Goal: Task Accomplishment & Management: Complete application form

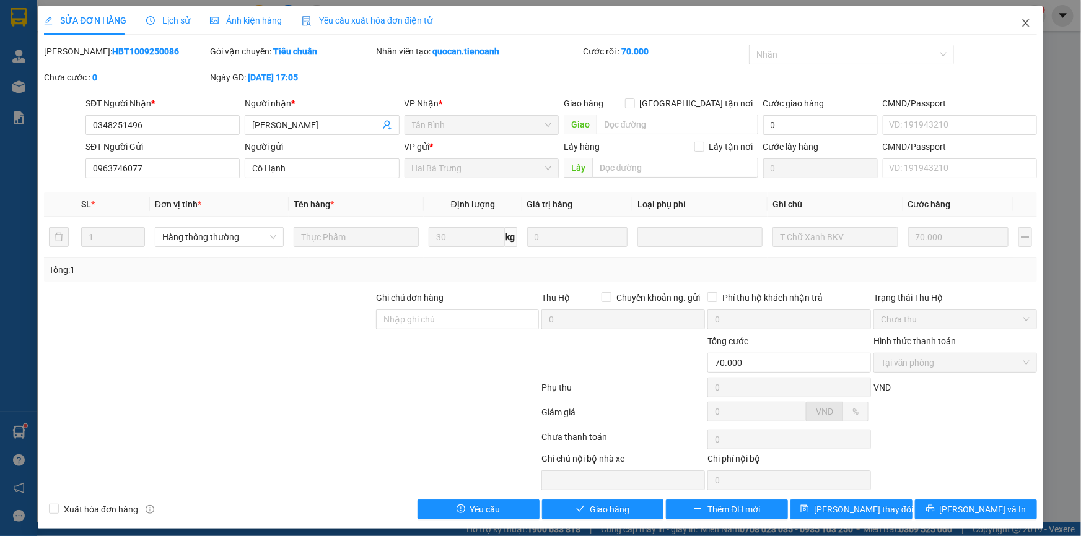
click at [1011, 28] on span "Close" at bounding box center [1025, 23] width 35 height 35
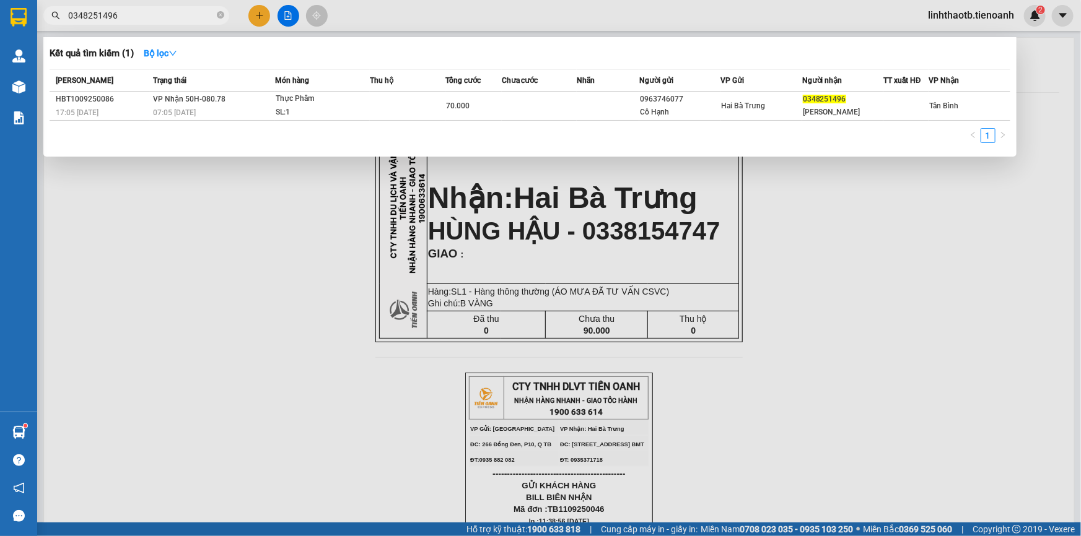
click at [180, 15] on input "0348251496" at bounding box center [141, 16] width 146 height 14
click at [146, 12] on input "0348251496" at bounding box center [141, 16] width 146 height 14
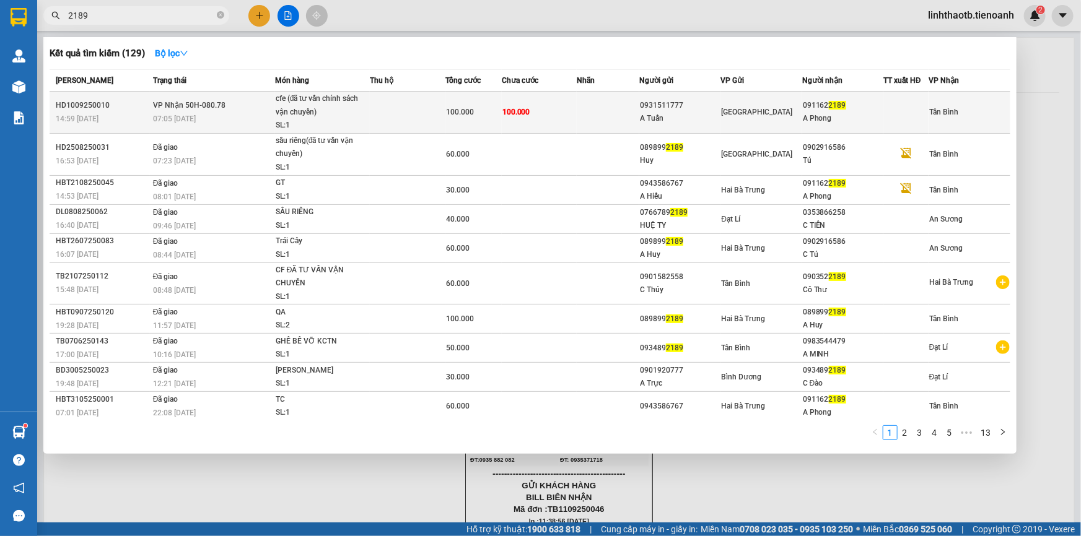
type input "2189"
click at [795, 113] on div "[GEOGRAPHIC_DATA]" at bounding box center [761, 112] width 80 height 14
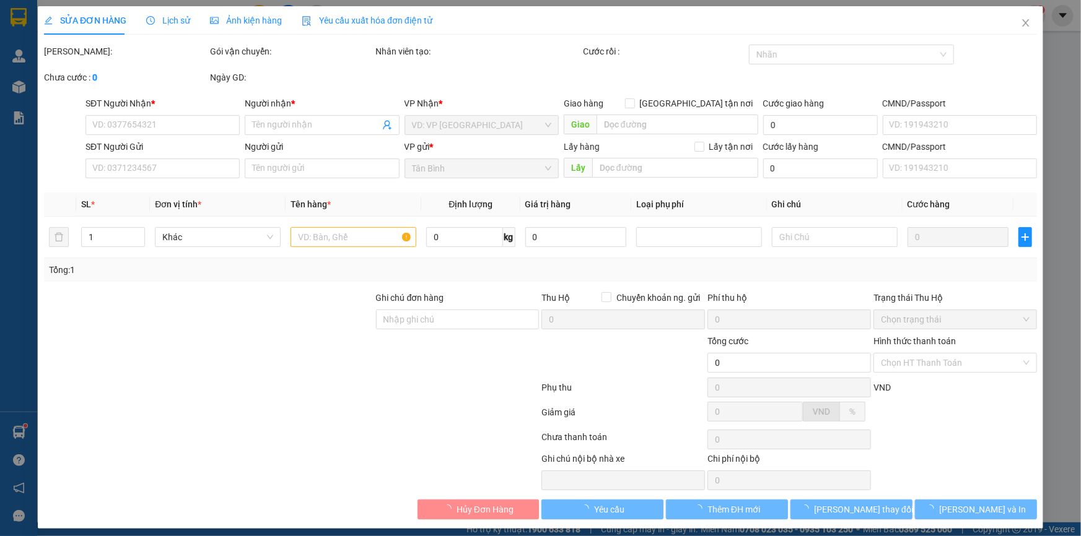
type input "0911622189"
type input "A Phong"
type input "0931511777"
type input "A Tuấn"
type input "122059888"
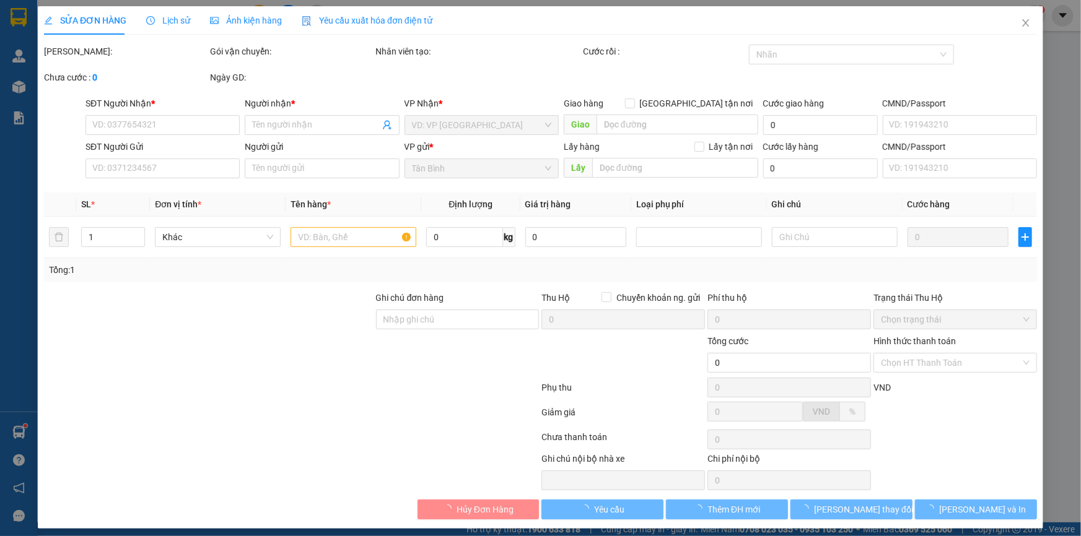
type input "100.000"
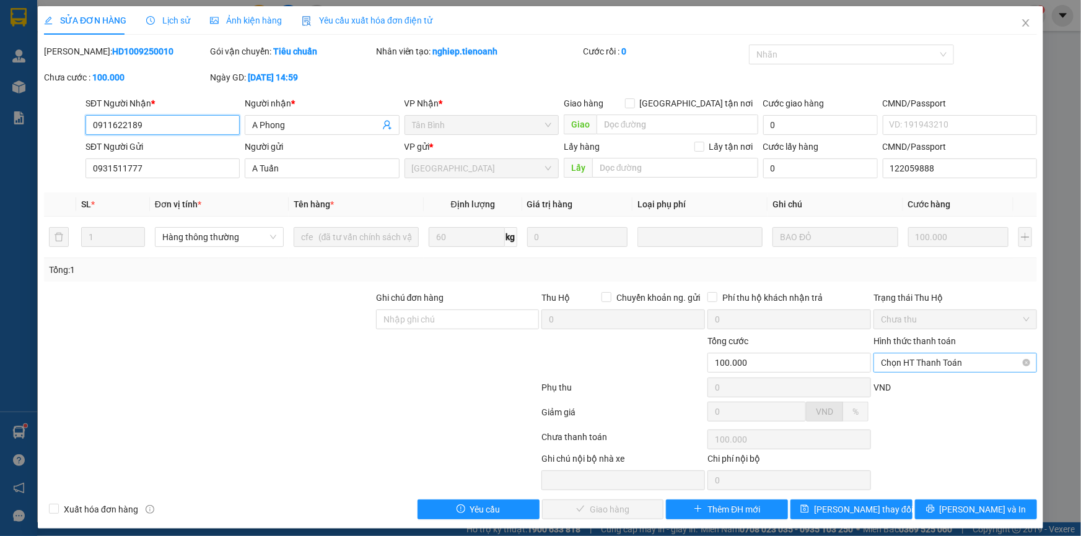
click at [933, 367] on span "Chọn HT Thanh Toán" at bounding box center [955, 363] width 149 height 19
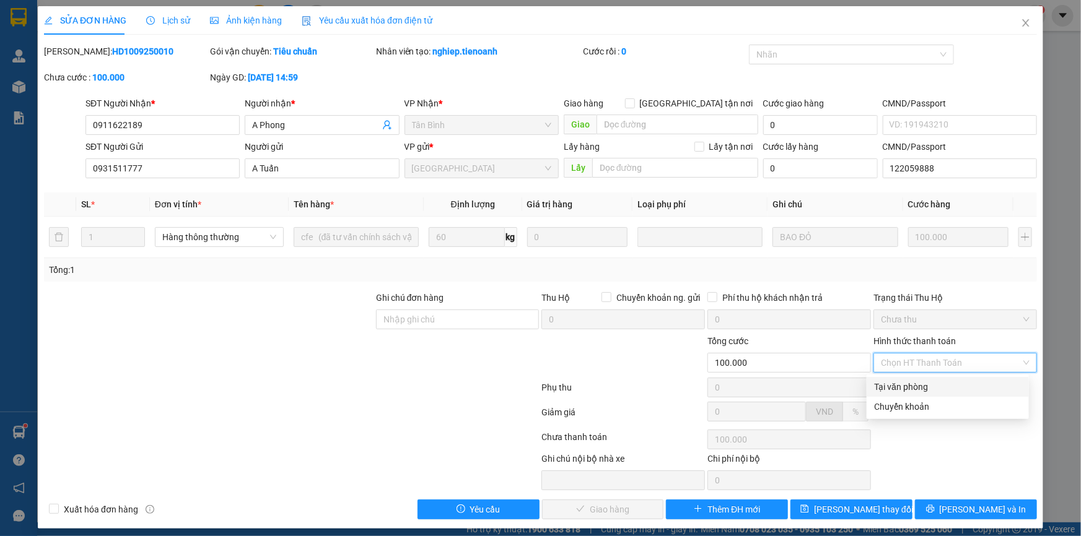
click at [909, 392] on div "Tại văn phòng" at bounding box center [947, 387] width 147 height 14
type input "0"
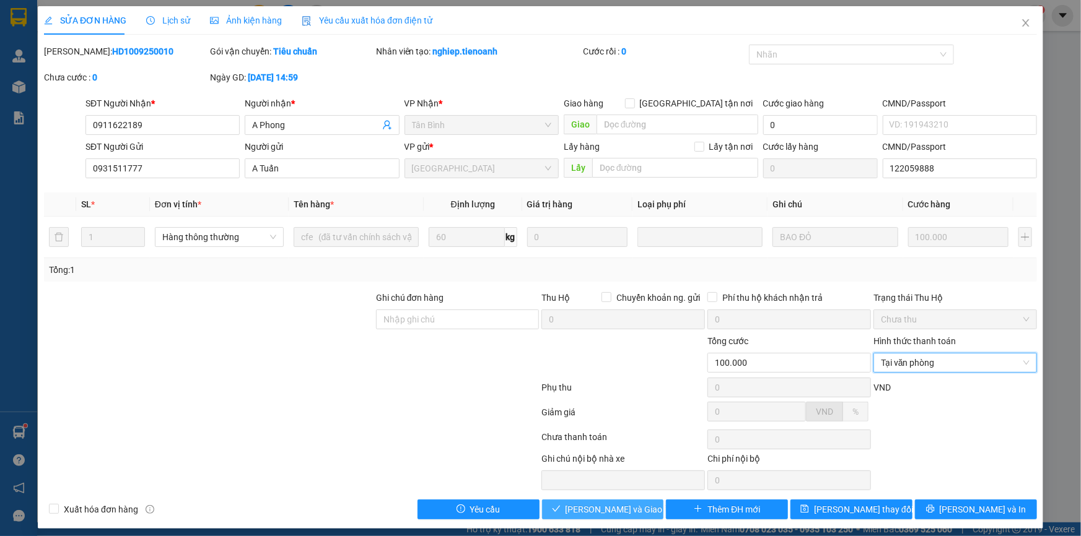
click at [628, 500] on button "[PERSON_NAME] và Giao hàng" at bounding box center [603, 510] width 122 height 20
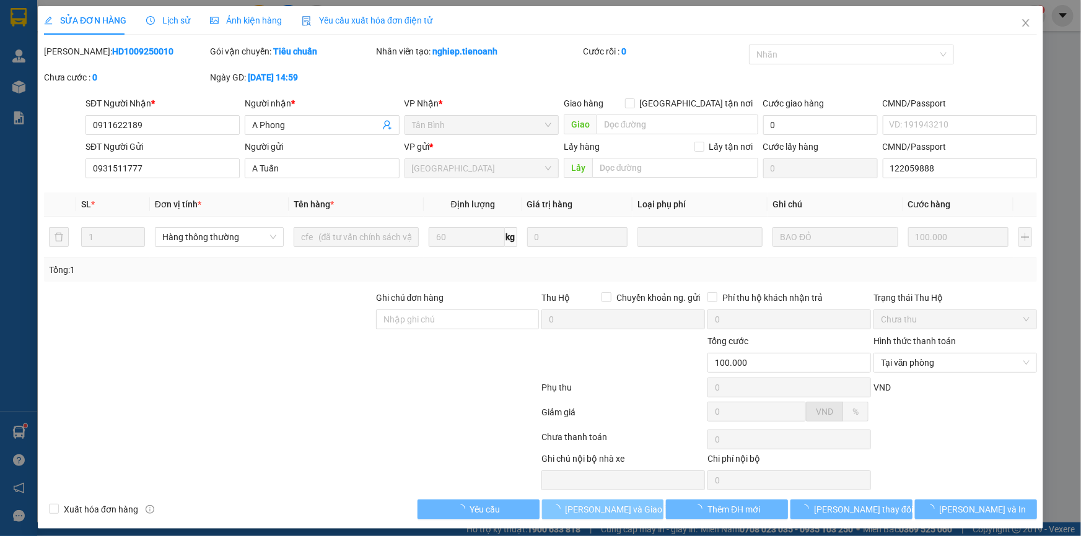
click at [628, 503] on span "[PERSON_NAME] và Giao hàng" at bounding box center [625, 510] width 119 height 14
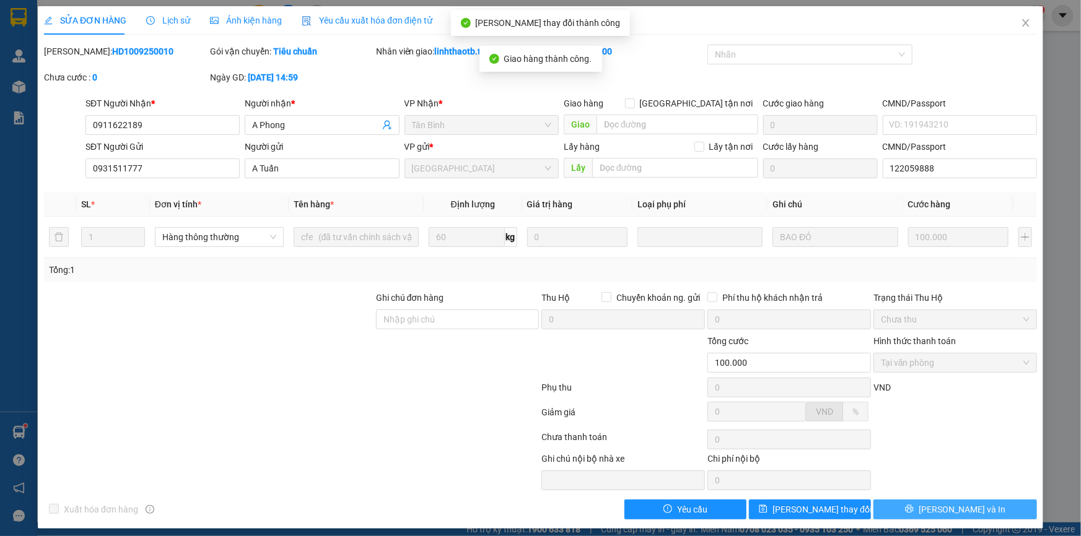
click at [984, 513] on button "[PERSON_NAME] và In" at bounding box center [955, 510] width 164 height 20
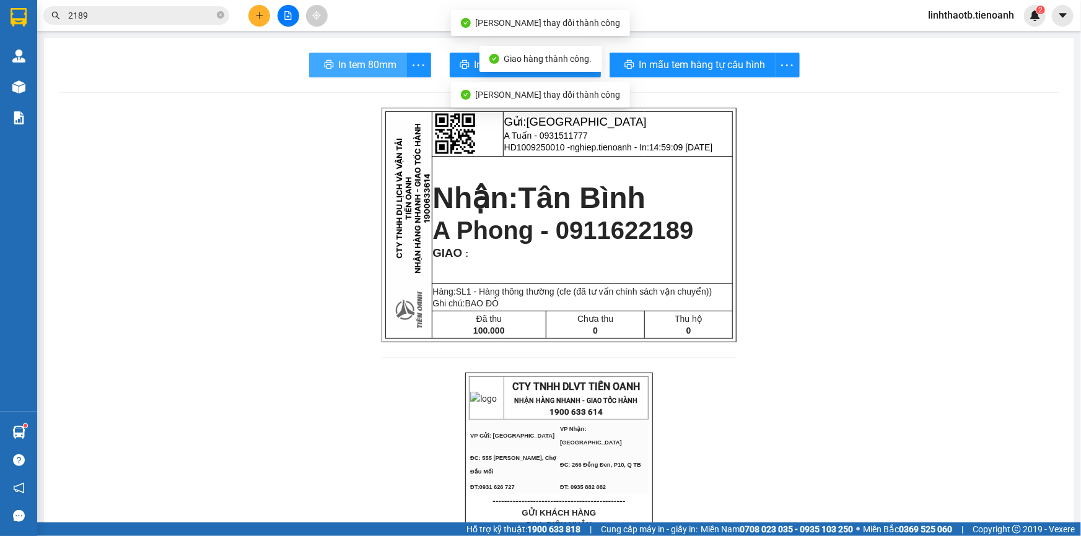
click at [349, 70] on span "In tem 80mm" at bounding box center [368, 64] width 58 height 15
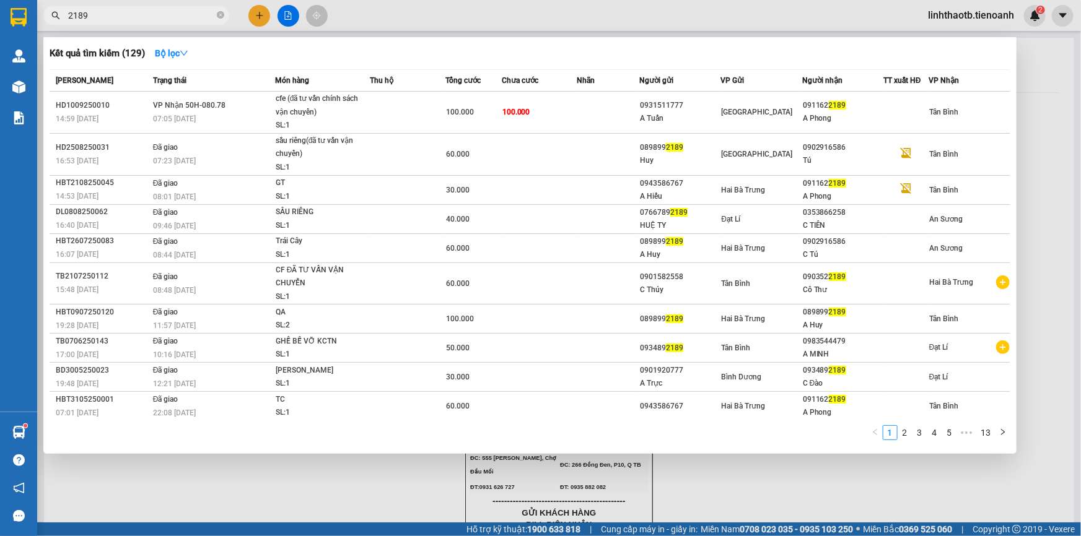
click at [193, 19] on input "2189" at bounding box center [141, 16] width 146 height 14
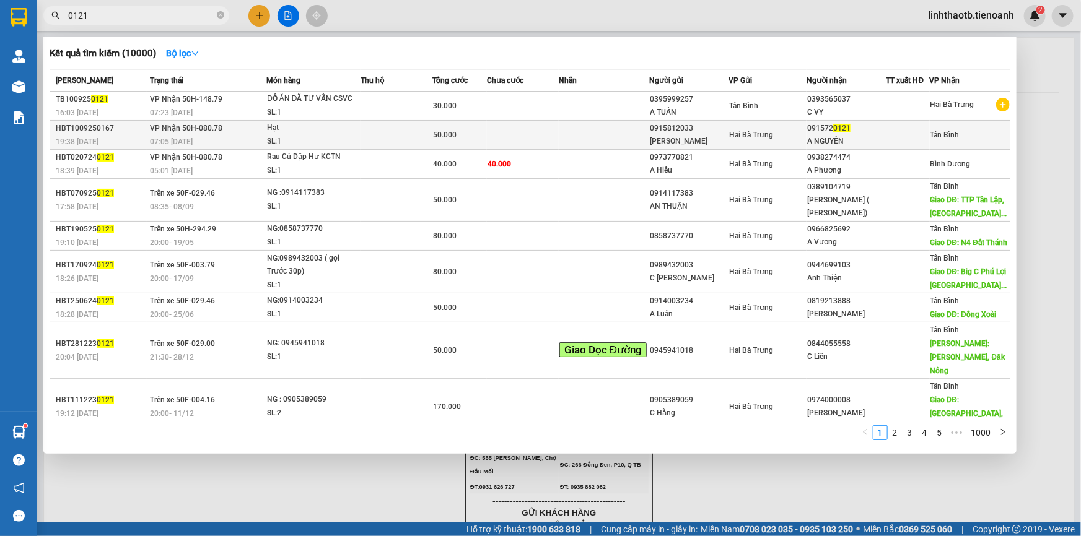
type input "0121"
click at [902, 136] on div at bounding box center [908, 135] width 42 height 13
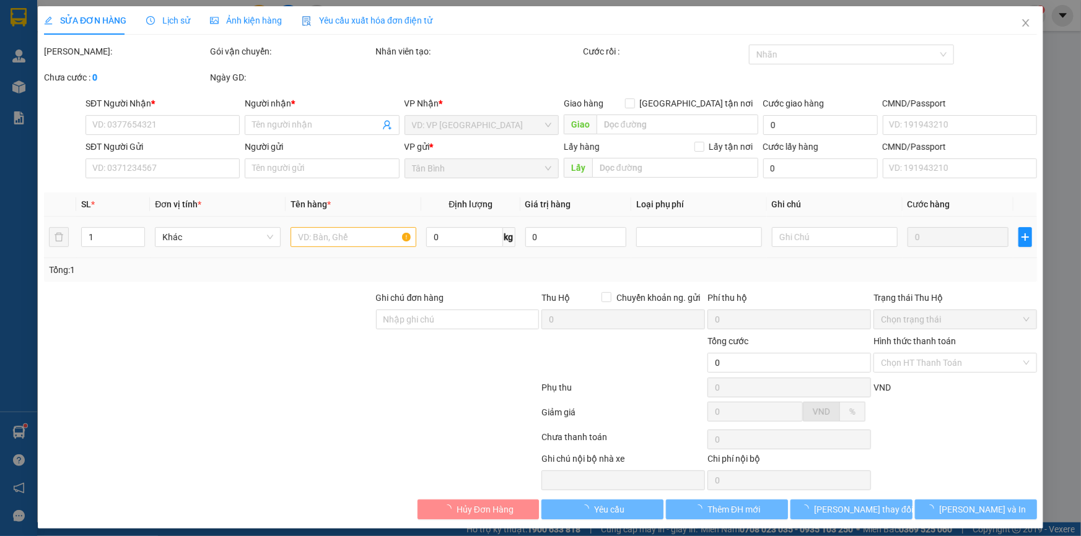
type input "0915720121"
type input "A NGUYÊN"
type input "0915812033"
type input "[PERSON_NAME]"
type input "50.000"
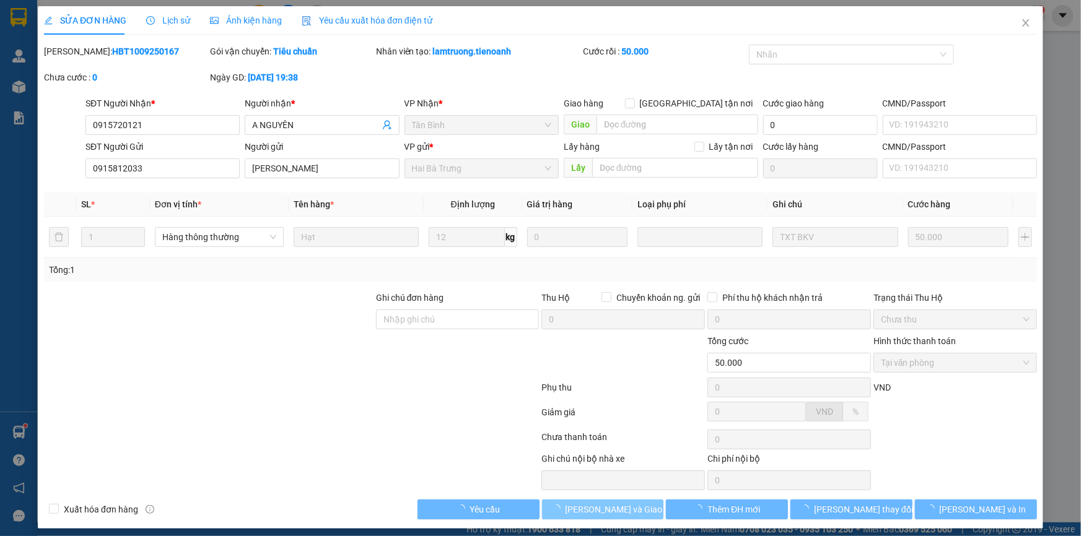
click at [597, 513] on span "[PERSON_NAME] và Giao hàng" at bounding box center [625, 510] width 119 height 14
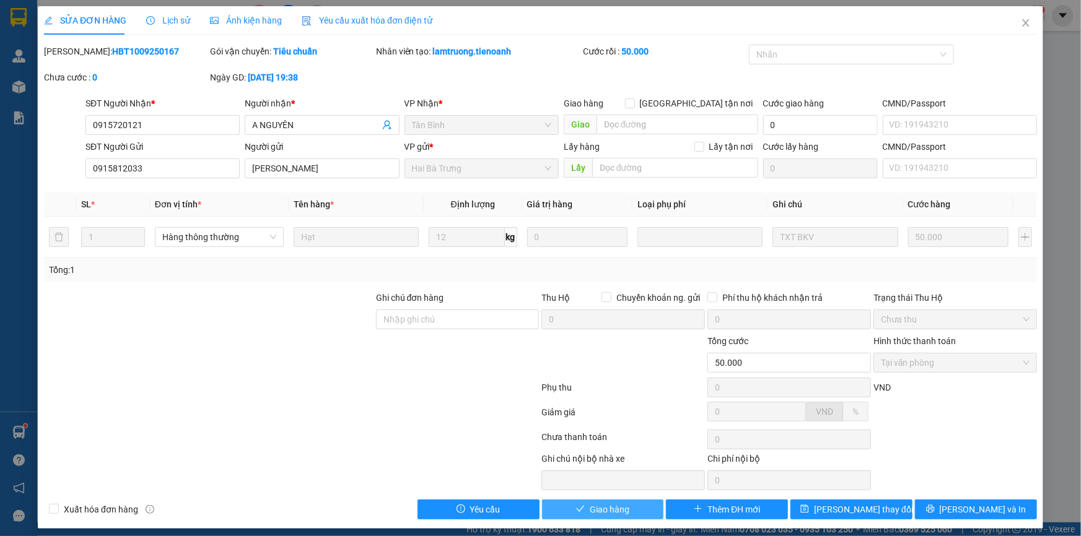
click at [597, 513] on span "Giao hàng" at bounding box center [610, 510] width 40 height 14
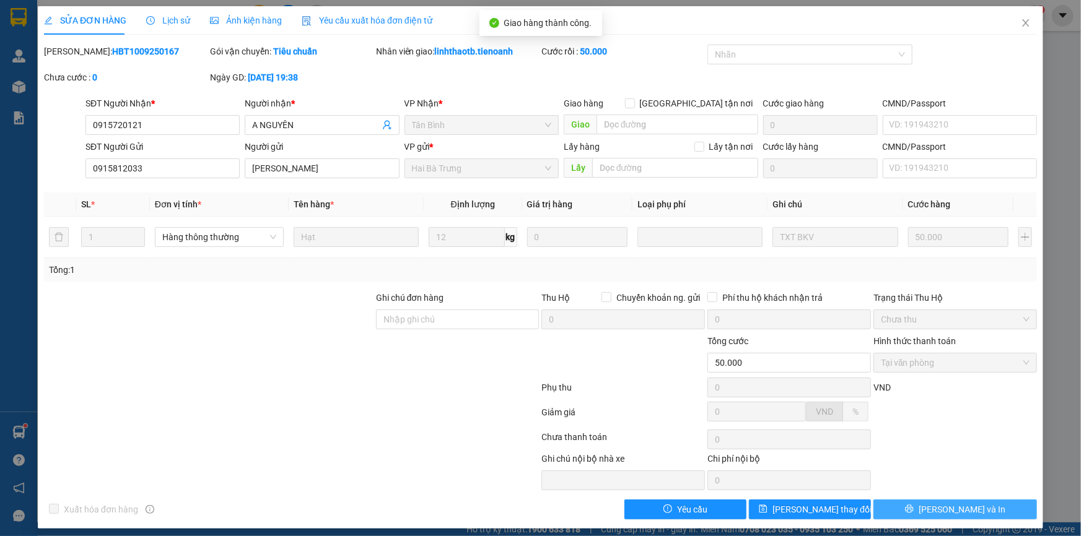
click at [954, 515] on span "[PERSON_NAME] và In" at bounding box center [962, 510] width 87 height 14
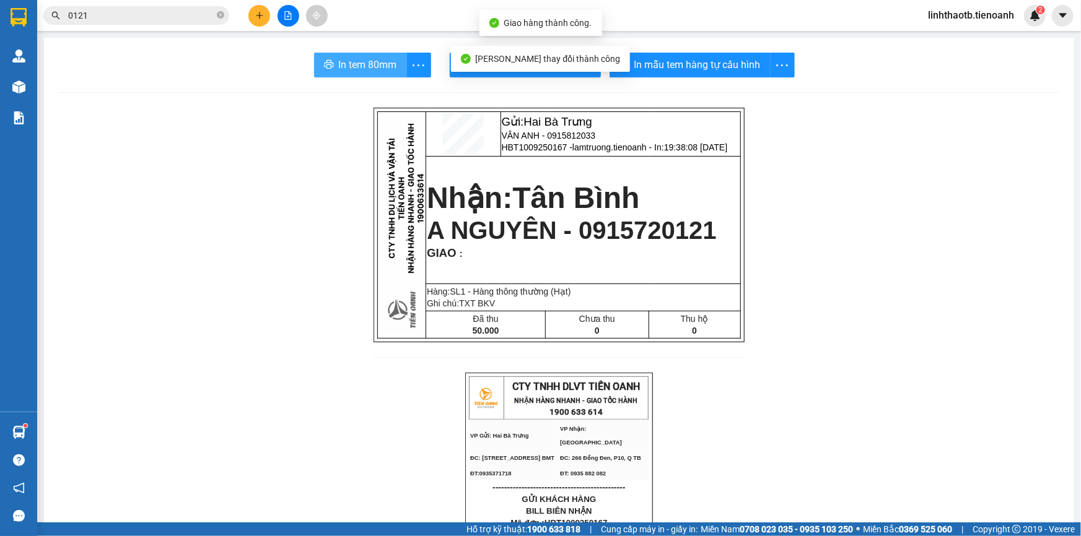
click at [365, 74] on button "In tem 80mm" at bounding box center [360, 65] width 93 height 25
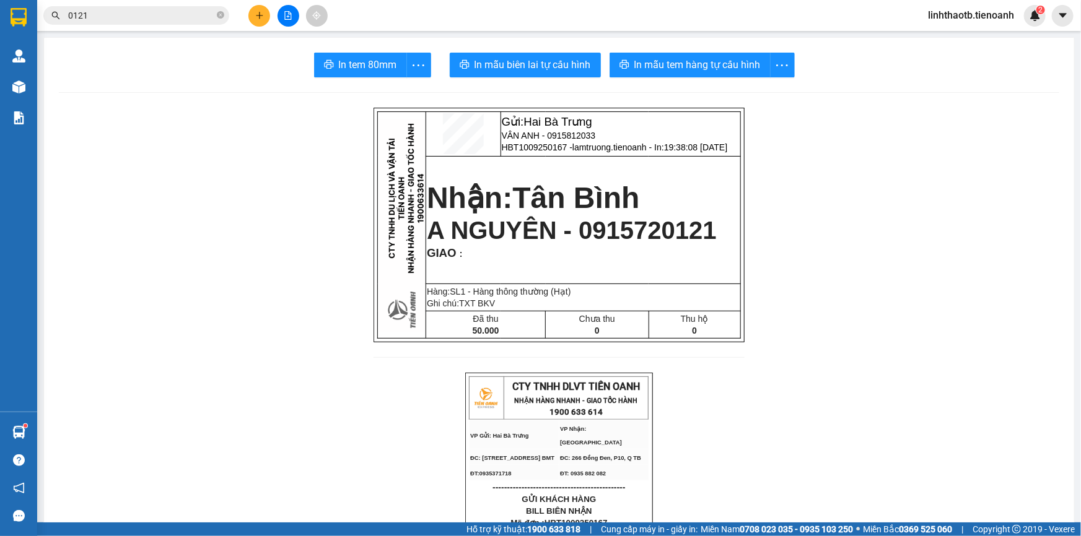
click at [194, 5] on div "Kết quả tìm kiếm ( 10000 ) Bộ lọc Mã ĐH Trạng thái Món hàng Thu hộ Tổng cước Ch…" at bounding box center [121, 16] width 242 height 22
click at [193, 22] on input "0121" at bounding box center [141, 16] width 146 height 14
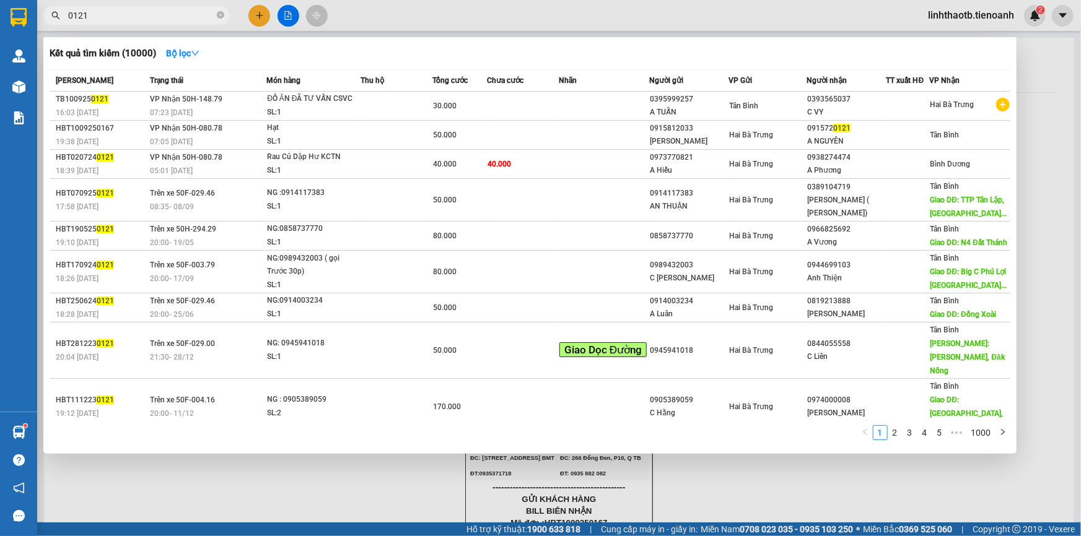
click at [194, 22] on input "0121" at bounding box center [141, 16] width 146 height 14
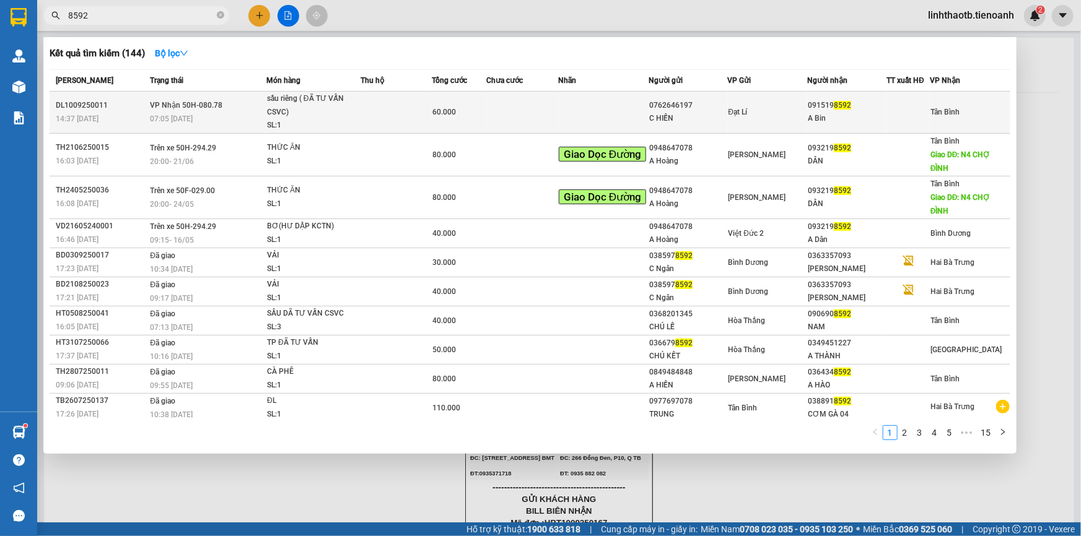
click at [820, 116] on div "A Bin" at bounding box center [847, 118] width 78 height 13
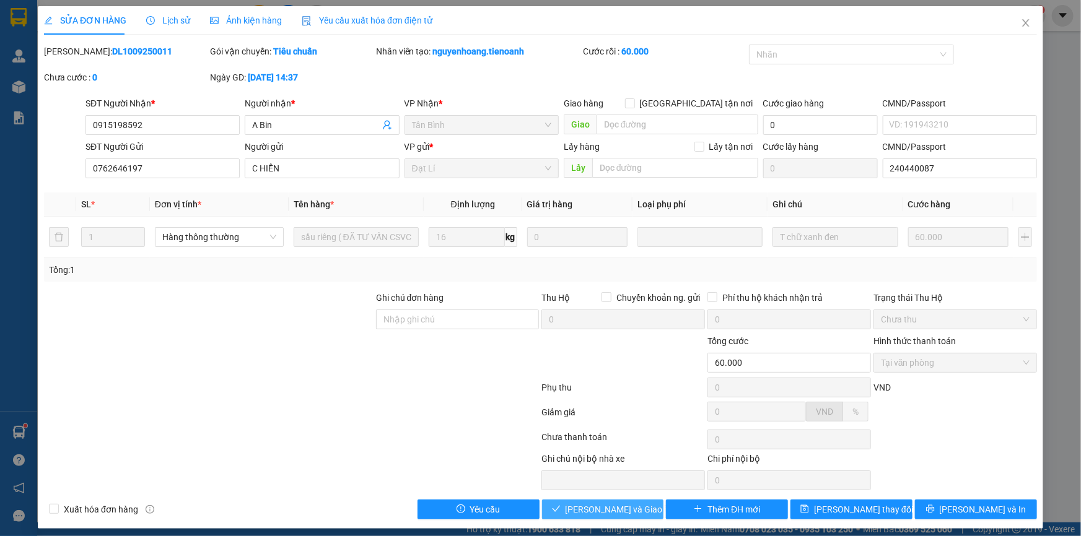
click at [611, 511] on span "[PERSON_NAME] và Giao hàng" at bounding box center [625, 510] width 119 height 14
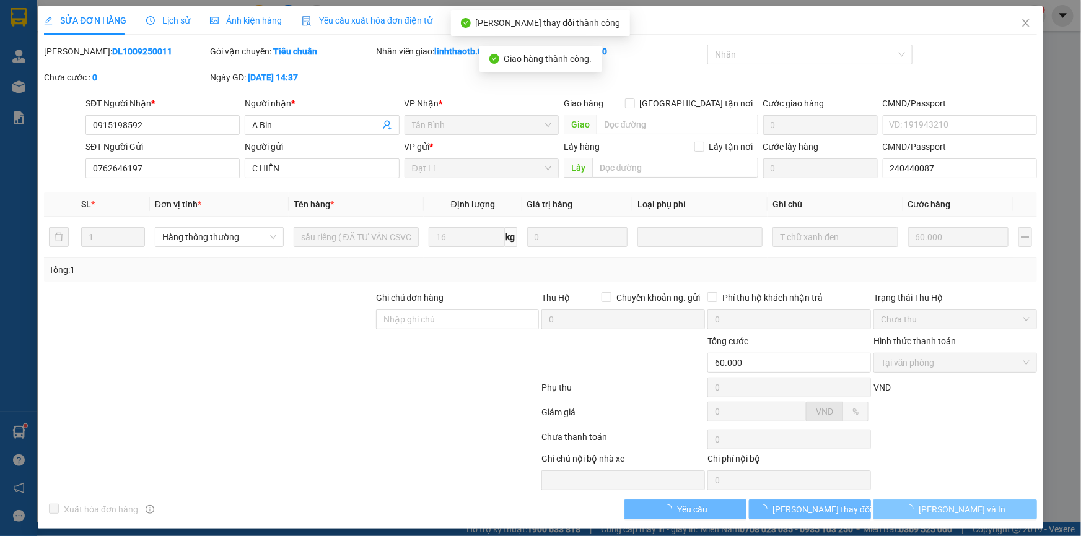
click at [966, 513] on span "[PERSON_NAME] và In" at bounding box center [962, 510] width 87 height 14
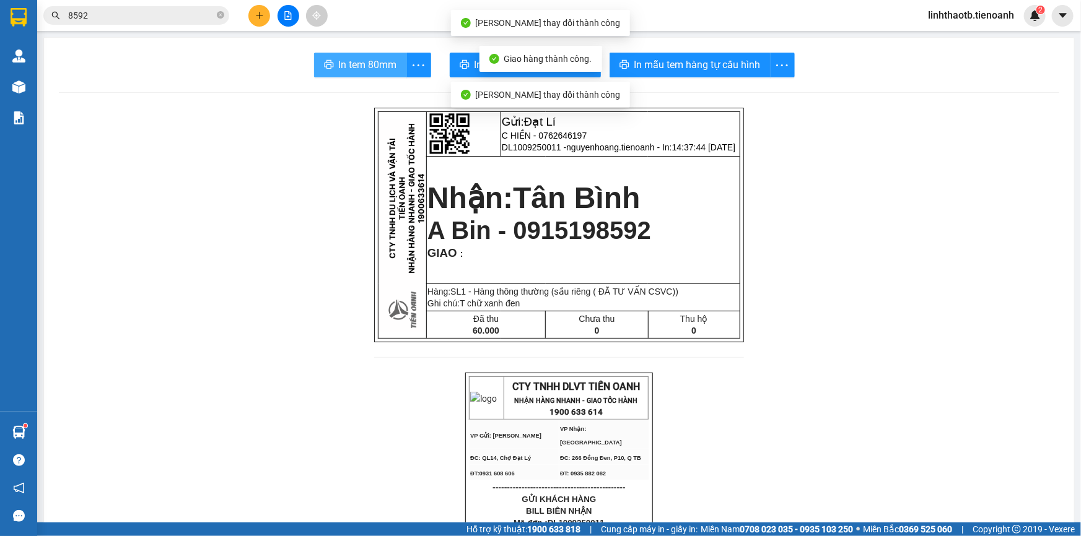
click at [314, 64] on button "In tem 80mm" at bounding box center [360, 65] width 93 height 25
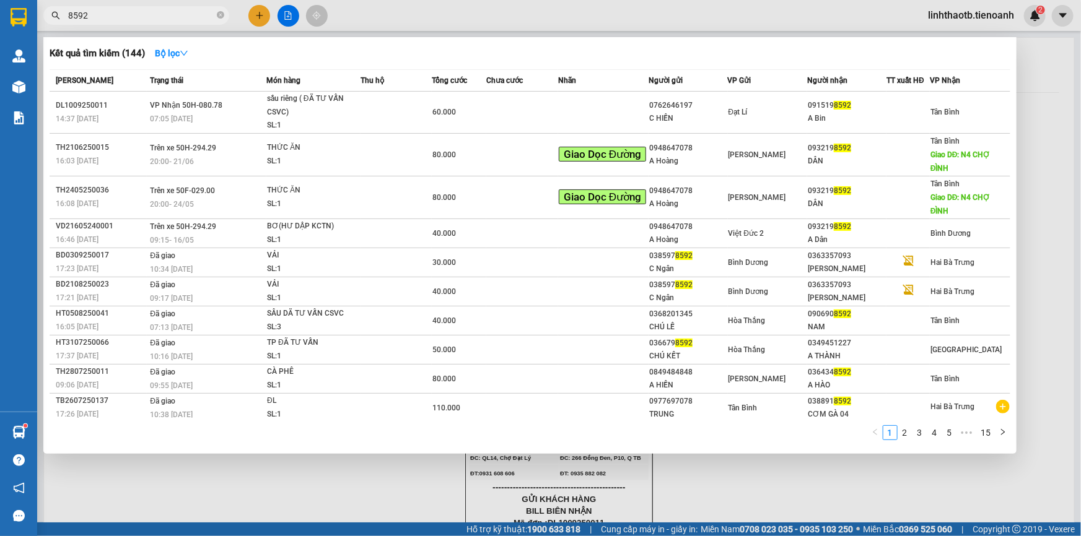
click at [203, 19] on input "8592" at bounding box center [141, 16] width 146 height 14
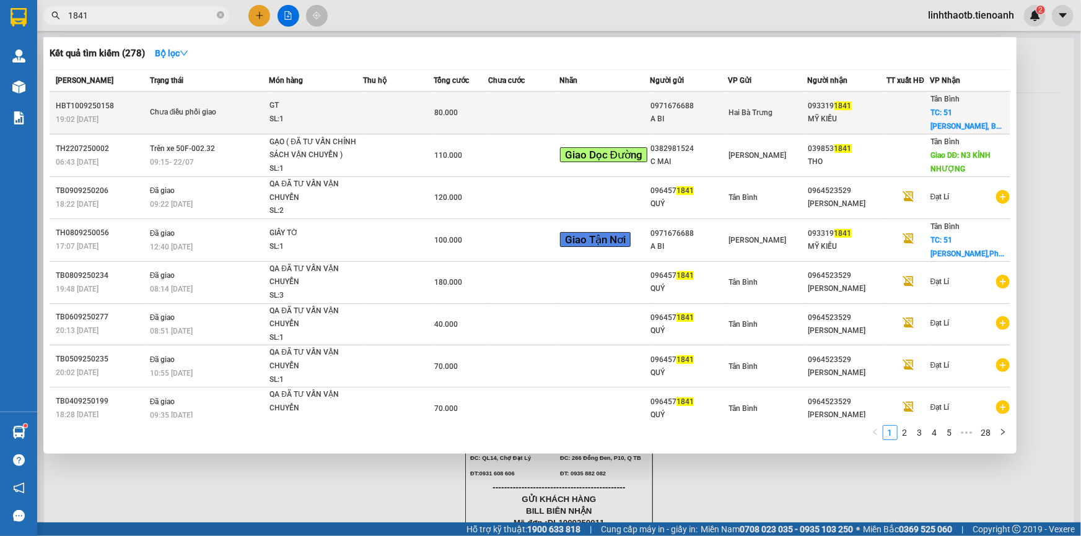
type input "1841"
click at [550, 115] on td at bounding box center [523, 113] width 71 height 43
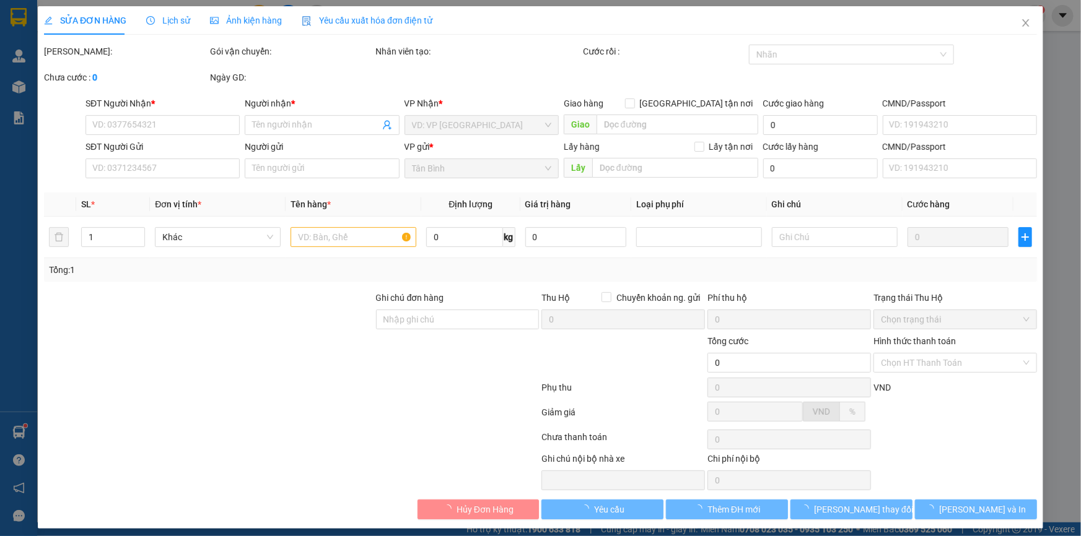
type input "0933191841"
type input "MỸ KIỀU"
checkbox input "true"
type input "[STREET_ADDRESS][PERSON_NAME]"
type input "0971676688"
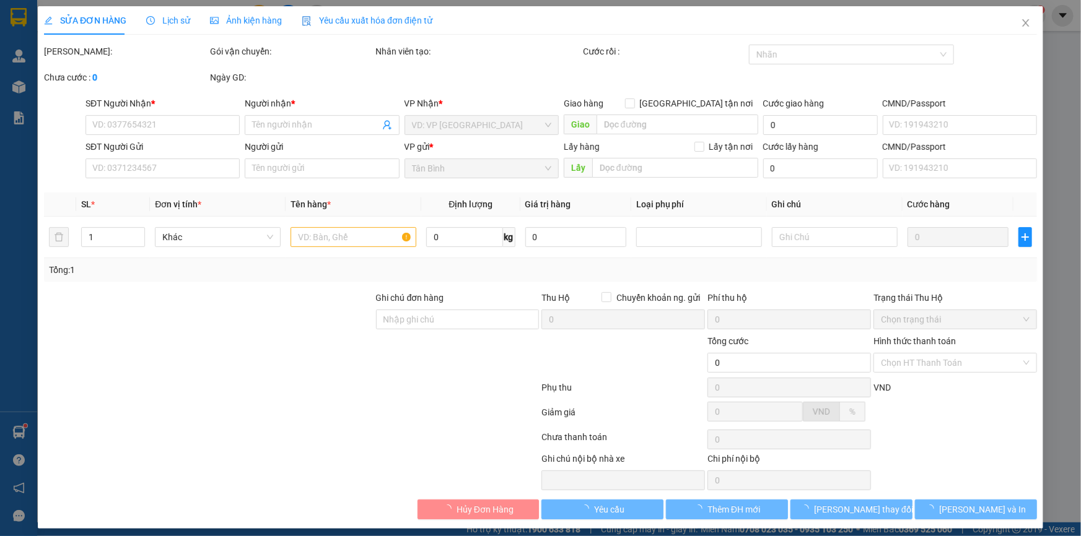
type input "A BI"
type input "80.000"
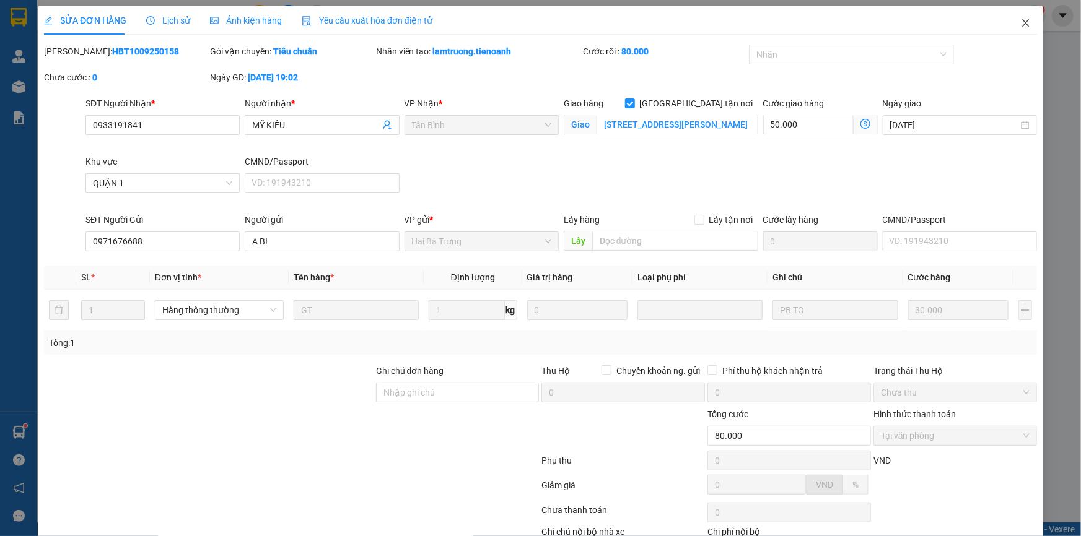
click at [1021, 28] on icon "close" at bounding box center [1026, 23] width 10 height 10
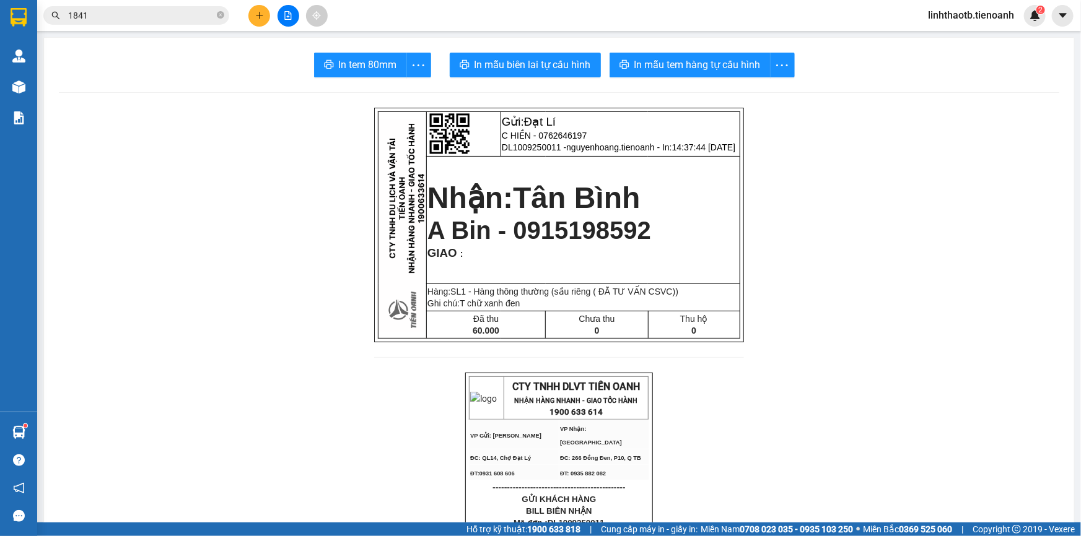
click at [188, 15] on input "1841" at bounding box center [141, 16] width 146 height 14
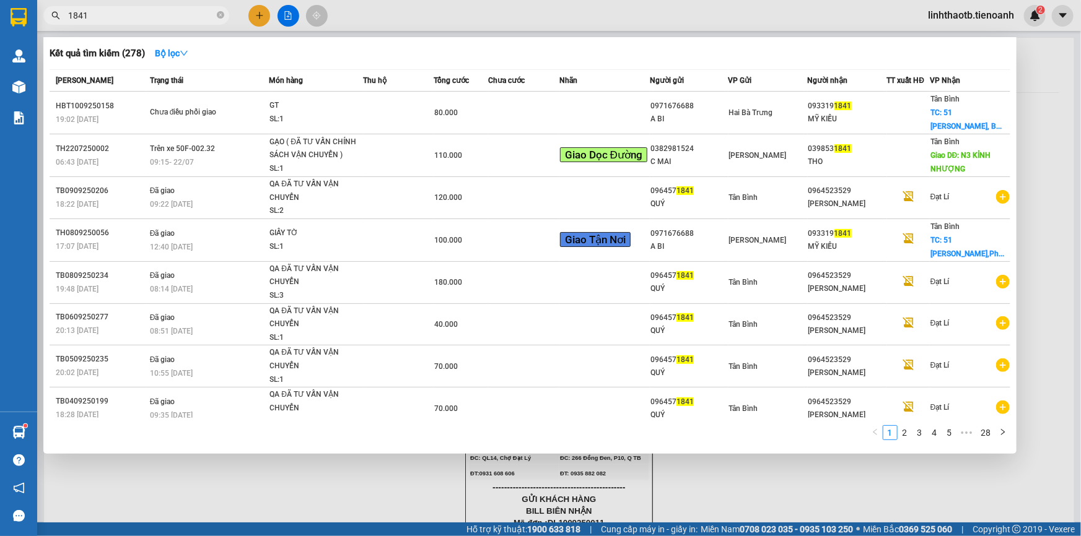
click at [188, 17] on input "1841" at bounding box center [141, 16] width 146 height 14
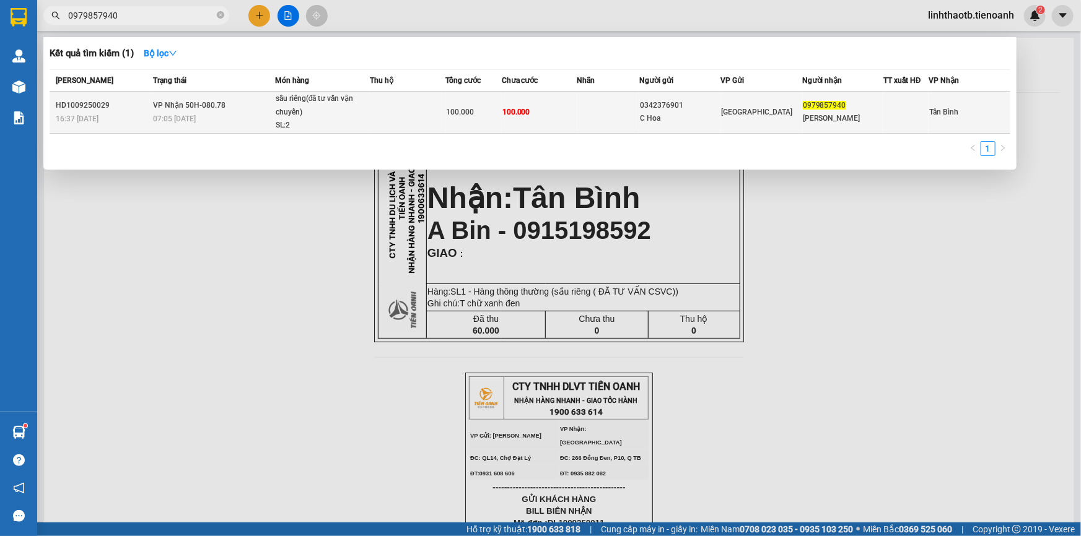
type input "0979857940"
click at [673, 120] on div "C Hoa" at bounding box center [680, 118] width 80 height 13
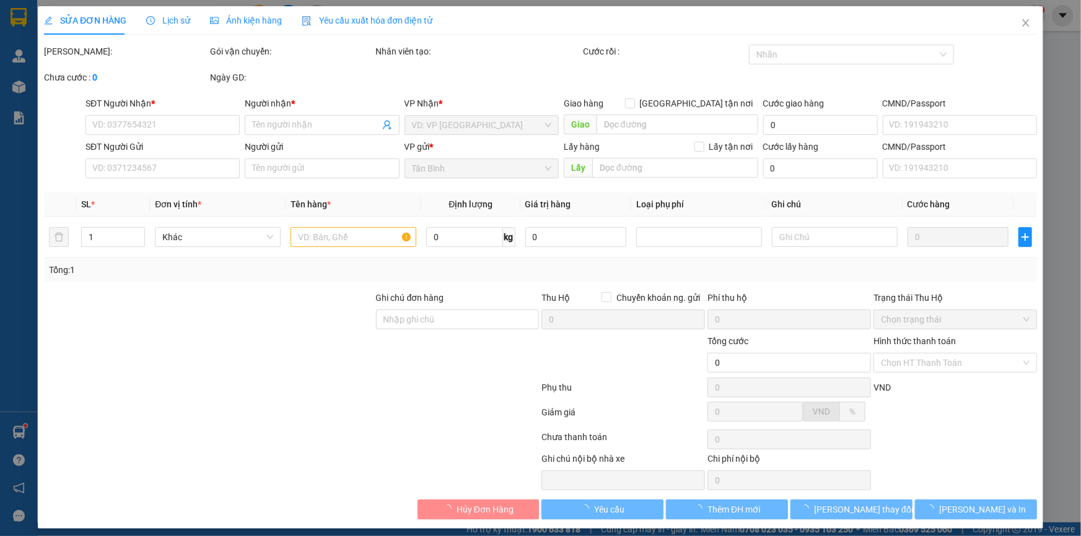
type input "0979857940"
type input "[PERSON_NAME]"
type input "0342376901"
type input "C Hoa"
type input "100.000"
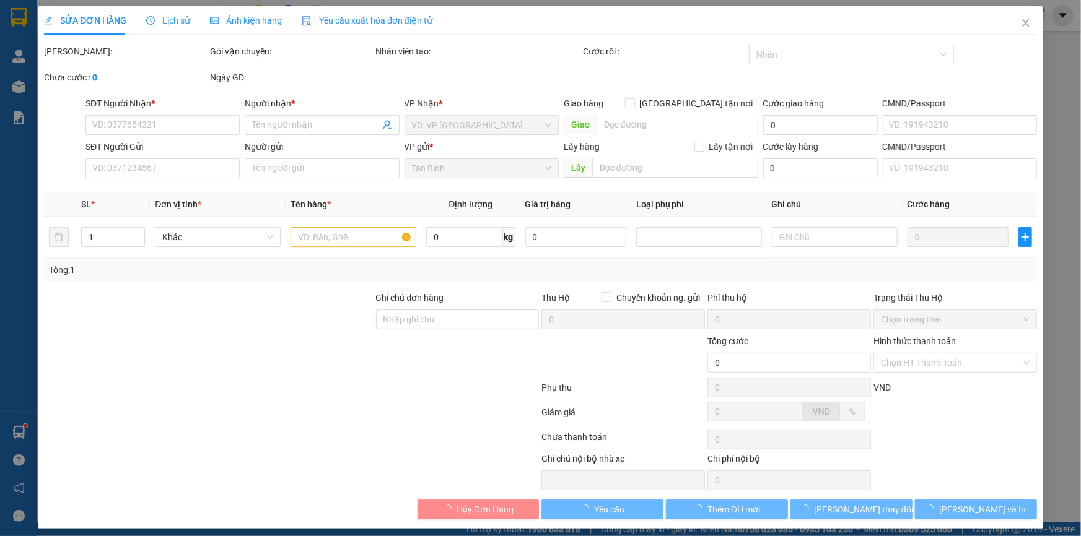
type input "100.000"
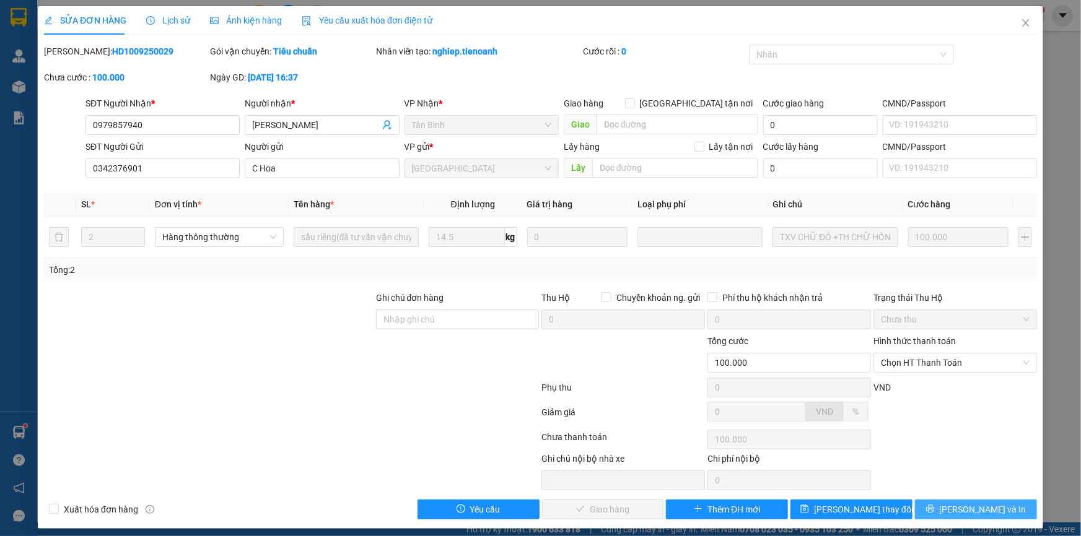
click at [968, 514] on span "[PERSON_NAME] và In" at bounding box center [983, 510] width 87 height 14
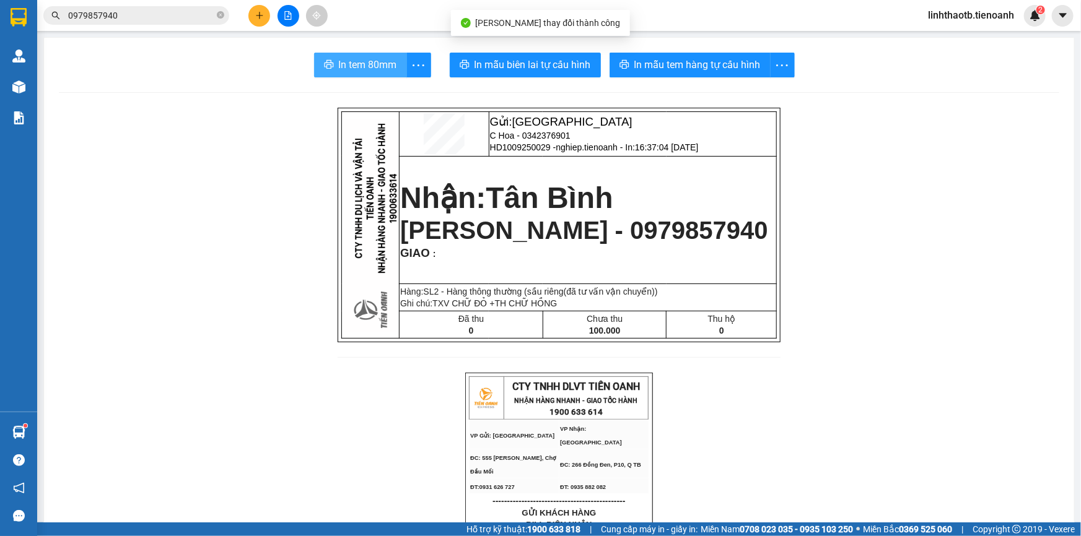
click at [360, 61] on span "In tem 80mm" at bounding box center [368, 64] width 58 height 15
click at [257, 17] on icon "plus" at bounding box center [259, 15] width 9 height 9
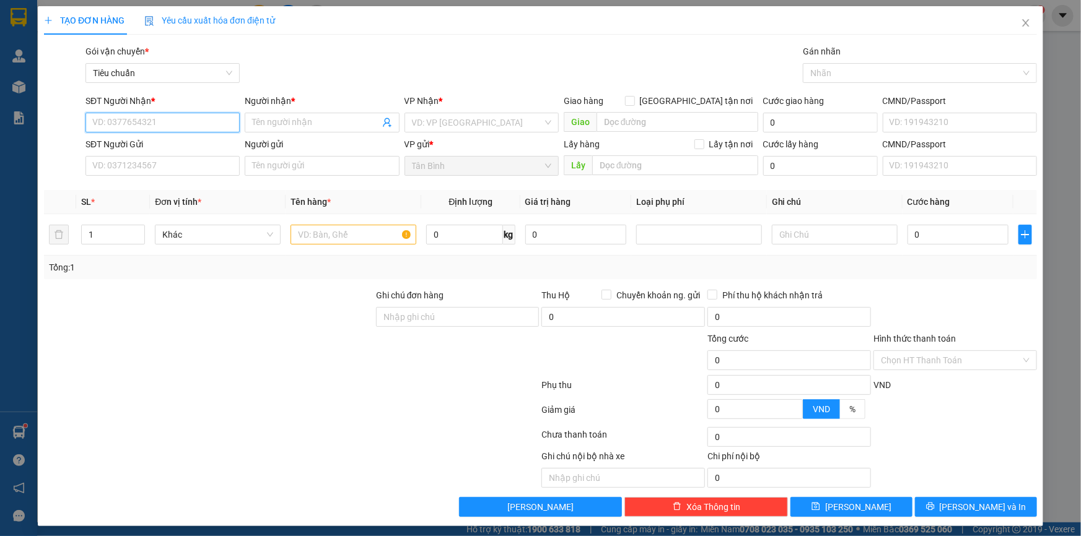
click at [185, 129] on input "SĐT Người Nhận *" at bounding box center [162, 123] width 154 height 20
click at [172, 165] on input "SĐT Người Gửi" at bounding box center [162, 166] width 154 height 20
click at [187, 165] on input "SĐT Người Gửi" at bounding box center [162, 166] width 154 height 20
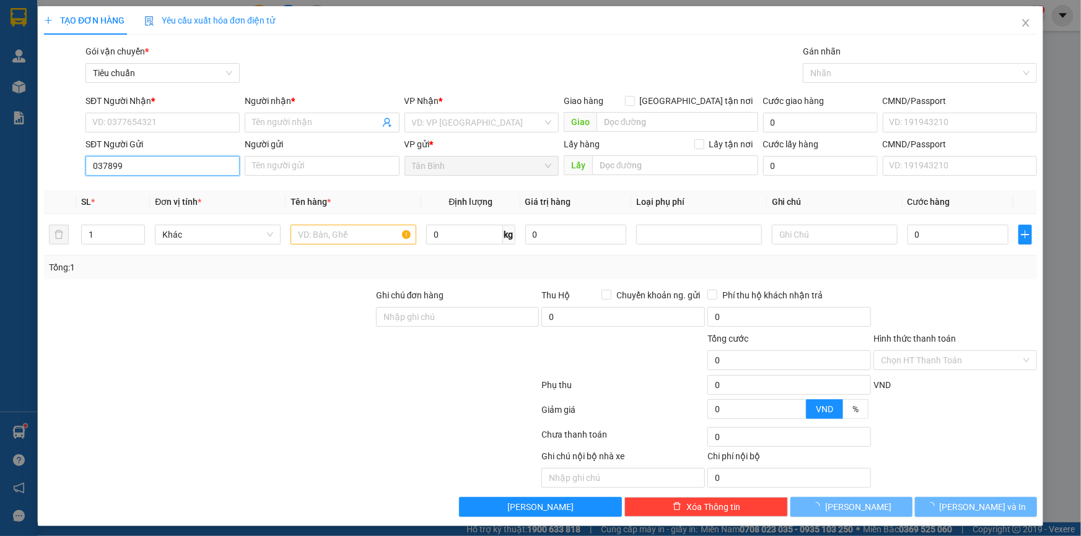
type input "0378999"
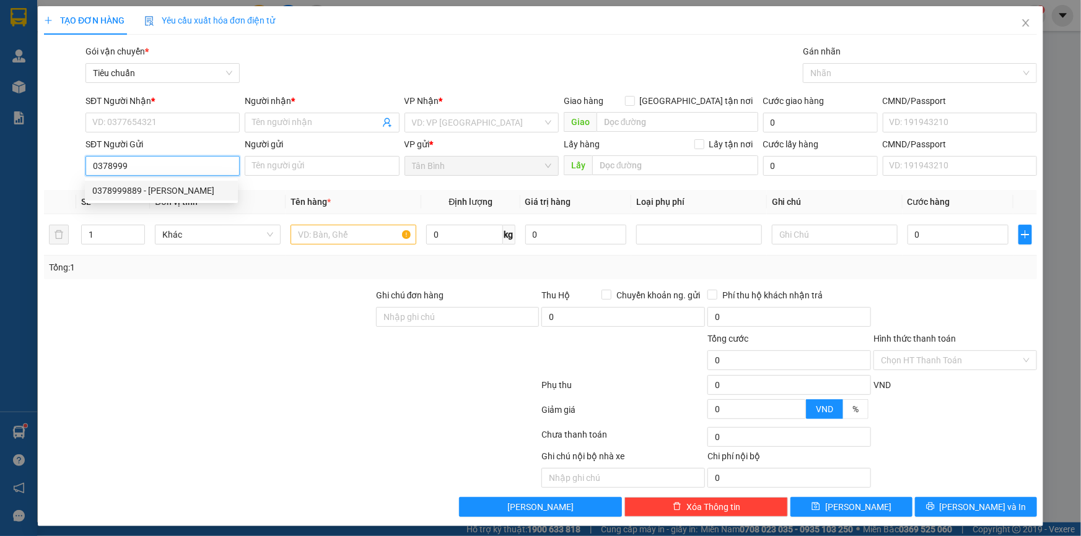
click at [155, 193] on div "0378999889 - [PERSON_NAME]" at bounding box center [161, 191] width 138 height 14
type input "0387491135"
type input "CÔ HẠNH"
type input "0378999889"
type input "C HUỆ"
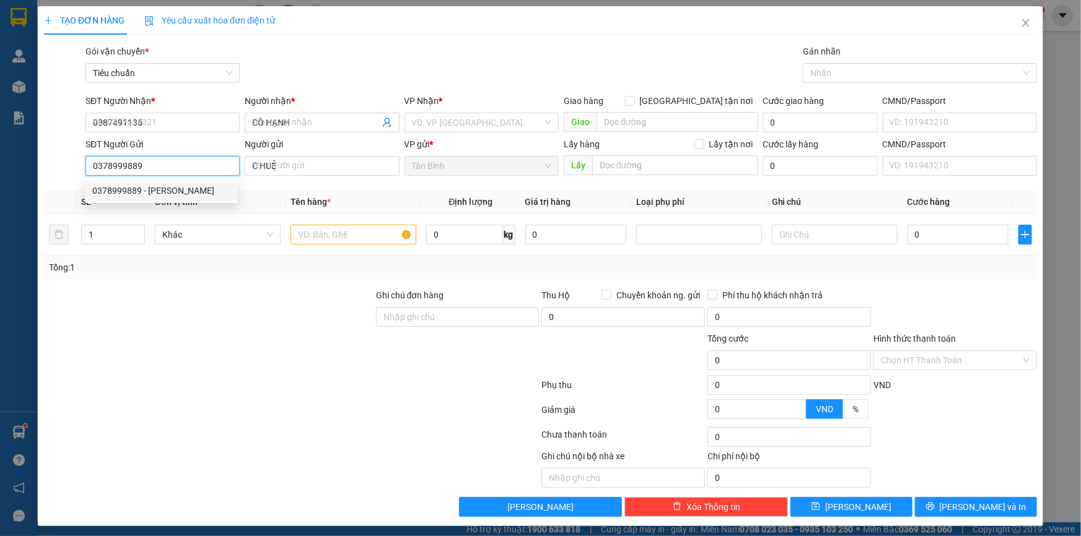
type input "240.000"
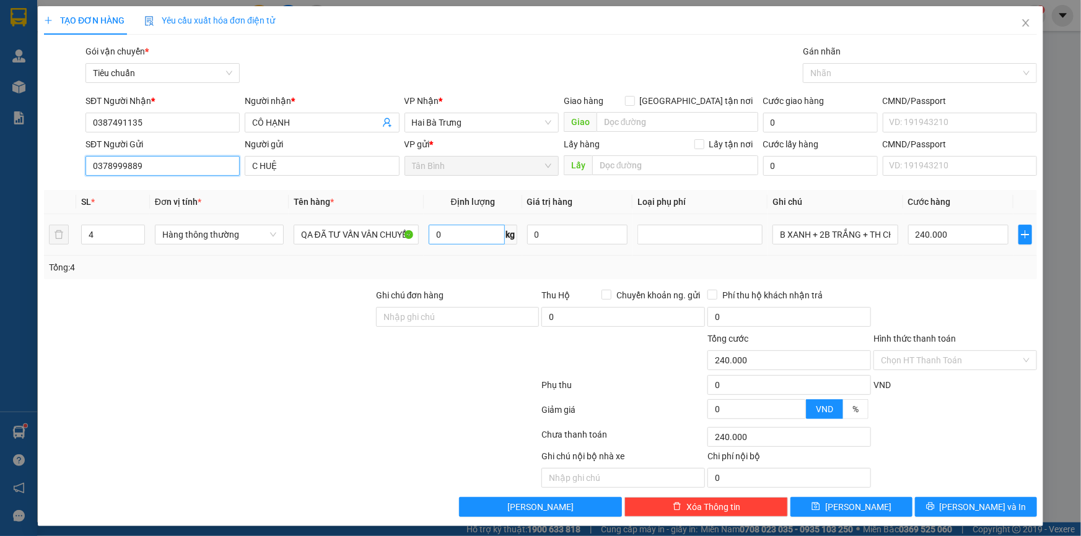
type input "0378999889"
click at [444, 239] on input "0" at bounding box center [467, 235] width 76 height 20
type input "23"
click at [243, 295] on div at bounding box center [209, 310] width 332 height 43
type input "60.000"
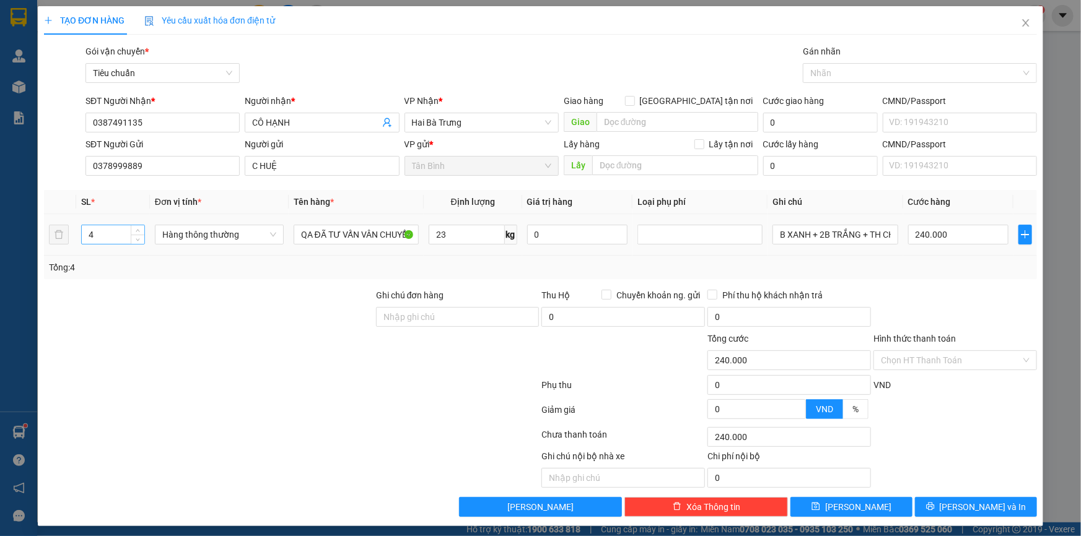
type input "60.000"
click at [63, 234] on tr "4 Hàng thông thường QA ĐÃ TƯ VẤN VÂN CHUYỂN 23 kg 0 B XANH + 2B TRẮNG + TH CHỮ …" at bounding box center [540, 234] width 993 height 41
type input "2"
click at [144, 327] on div at bounding box center [209, 310] width 332 height 43
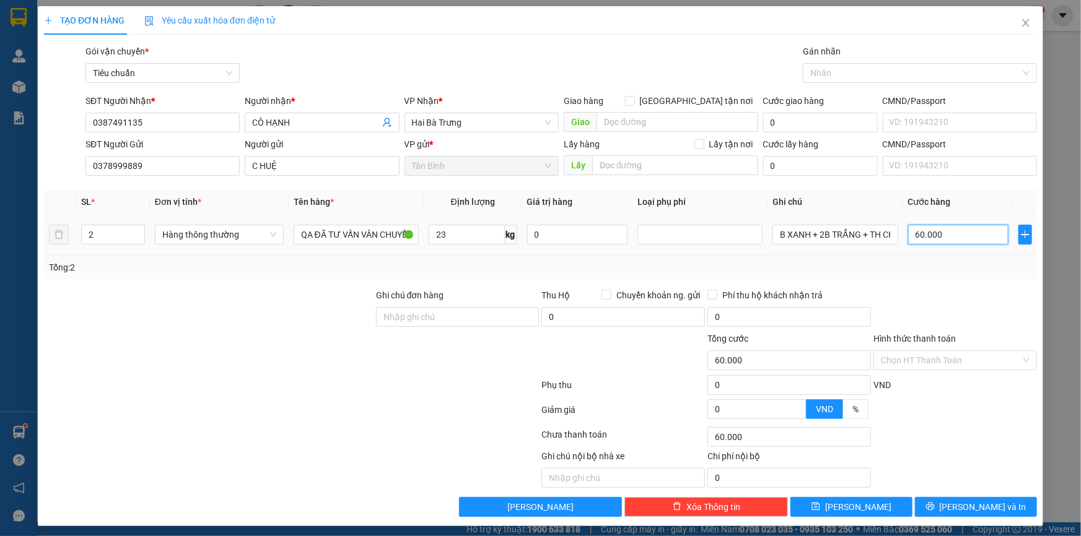
click at [924, 235] on input "60.000" at bounding box center [958, 235] width 101 height 20
type input "1"
type input "12"
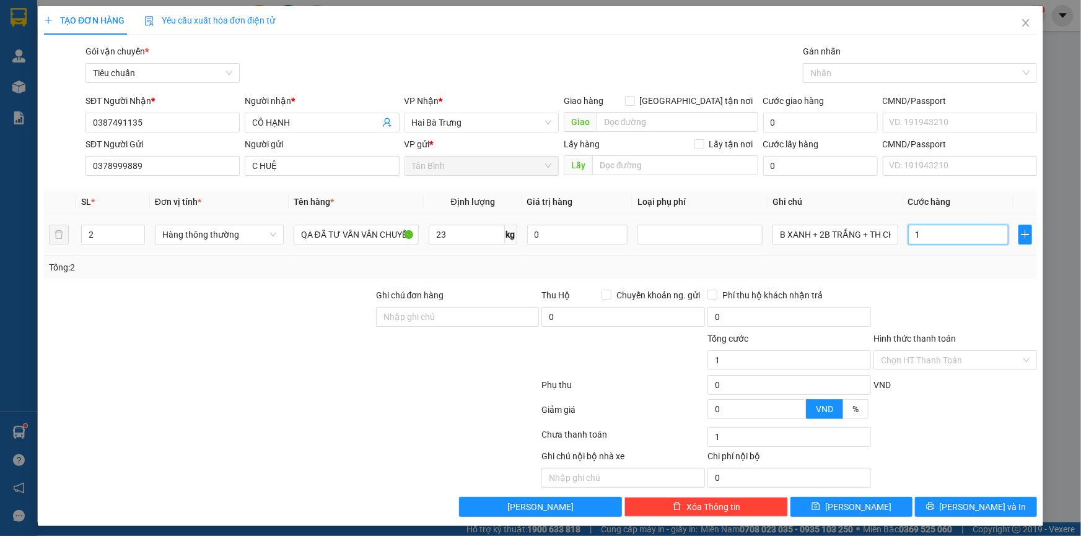
type input "12"
type input "120"
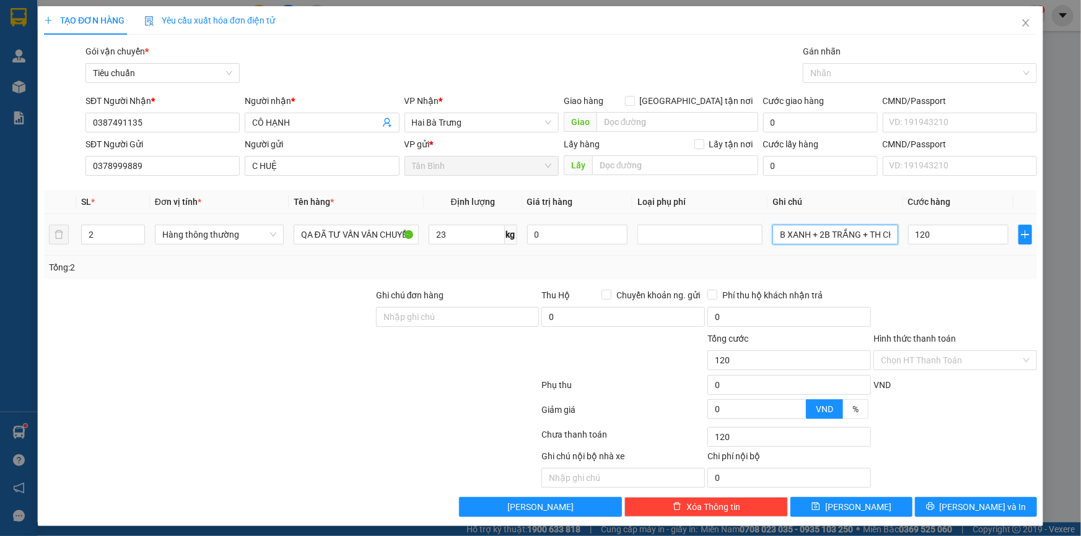
type input "120.000"
click at [831, 243] on input "B XANH + 2B TRẮNG + TH CHỮ ĐỎ" at bounding box center [834, 235] width 125 height 20
click at [831, 242] on input "B XANH + 2B TRẮNG + TH CHỮ ĐỎ" at bounding box center [834, 235] width 125 height 20
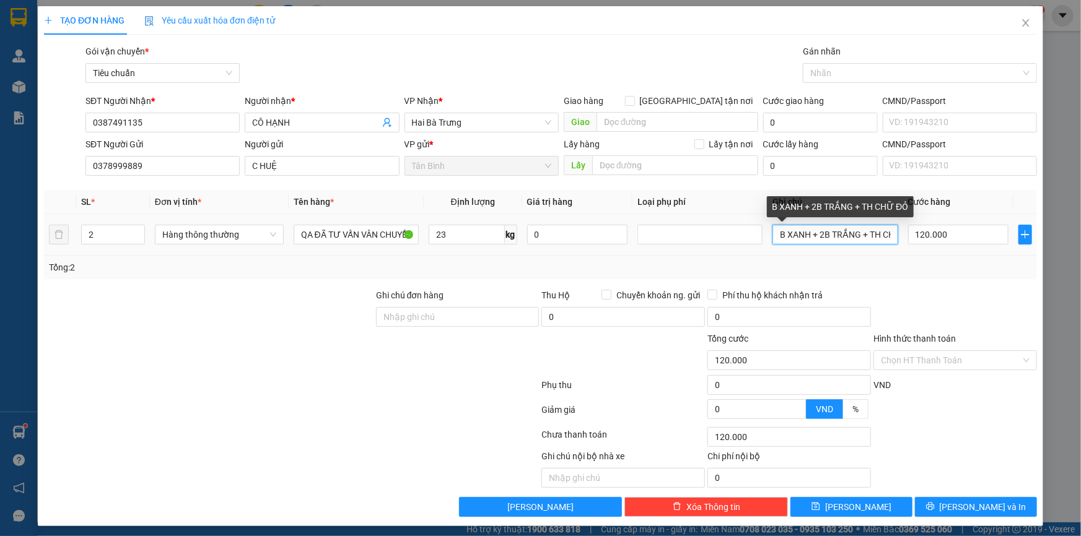
click at [831, 242] on input "B XANH + 2B TRẮNG + TH CHỮ ĐỎ" at bounding box center [834, 235] width 125 height 20
type input "2B XANH"
click at [840, 249] on td "2B XANH" at bounding box center [834, 234] width 135 height 41
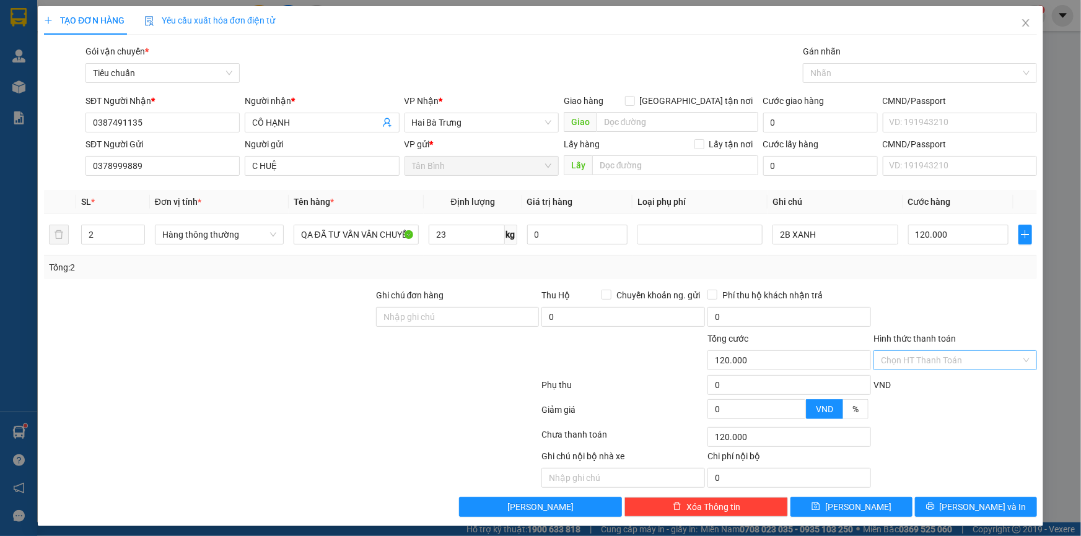
click at [911, 357] on input "Hình thức thanh toán" at bounding box center [951, 360] width 140 height 19
click at [911, 379] on div "Tại văn phòng" at bounding box center [947, 385] width 147 height 14
click at [941, 505] on button "[PERSON_NAME] và In" at bounding box center [976, 507] width 122 height 20
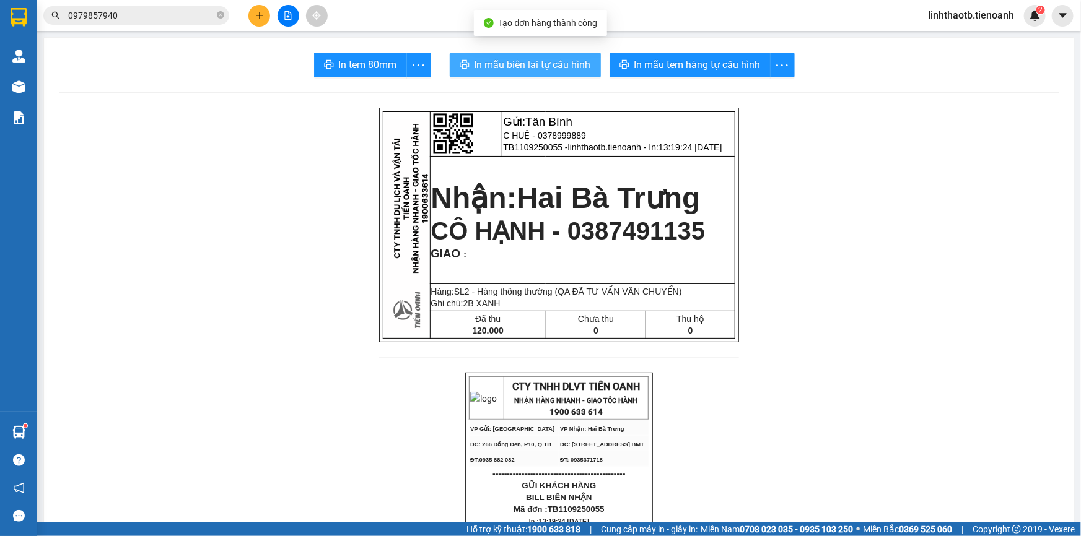
click at [521, 72] on span "In mẫu biên lai tự cấu hình" at bounding box center [532, 64] width 116 height 15
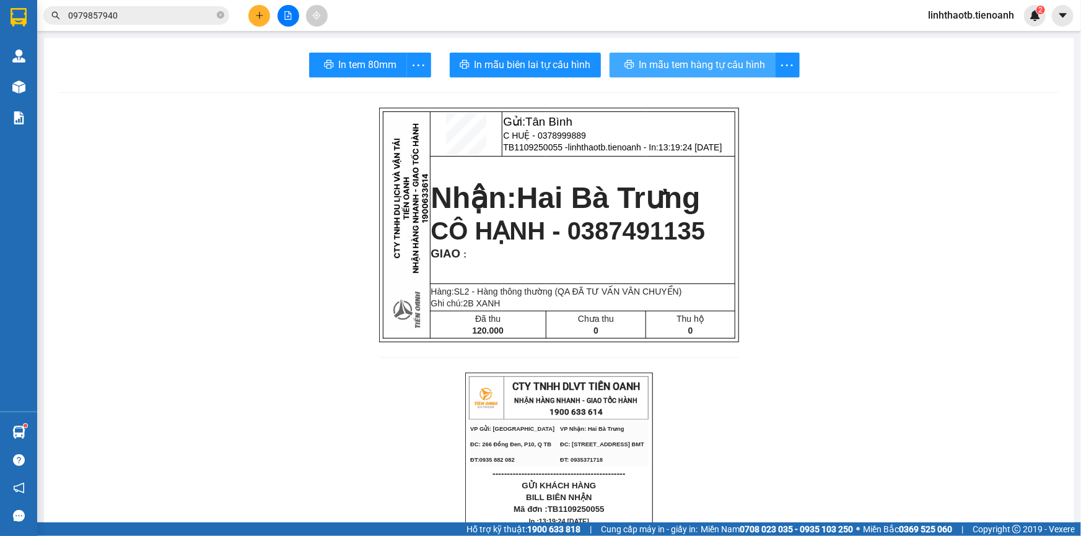
click at [681, 63] on span "In mẫu tem hàng tự cấu hình" at bounding box center [702, 64] width 126 height 15
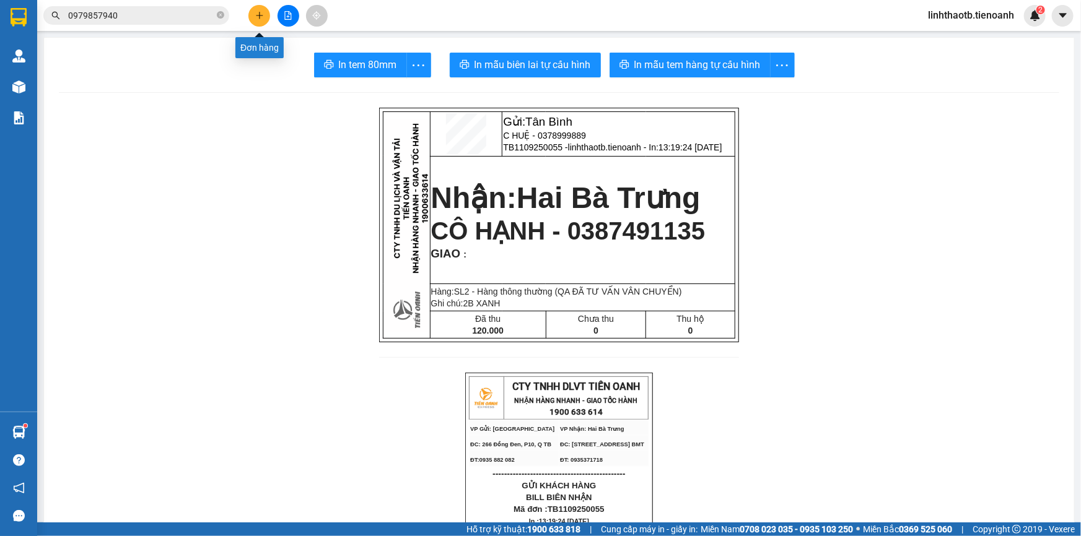
click at [260, 19] on icon "plus" at bounding box center [259, 15] width 9 height 9
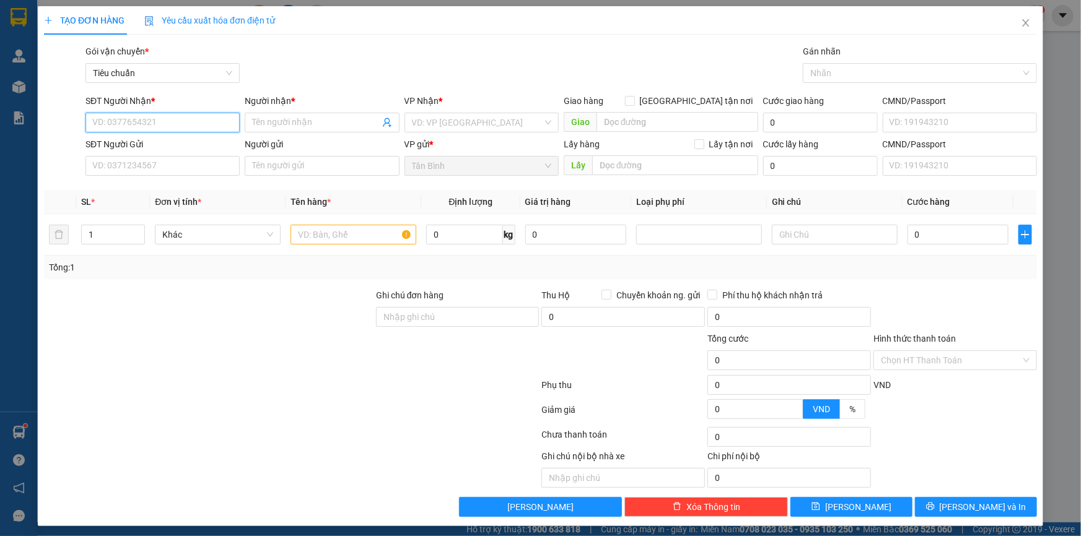
click at [179, 118] on input "SĐT Người Nhận *" at bounding box center [162, 123] width 154 height 20
click at [168, 144] on div "0947657575 - A TÍNH" at bounding box center [161, 148] width 138 height 14
type input "0947657575"
type input "A TÍNH"
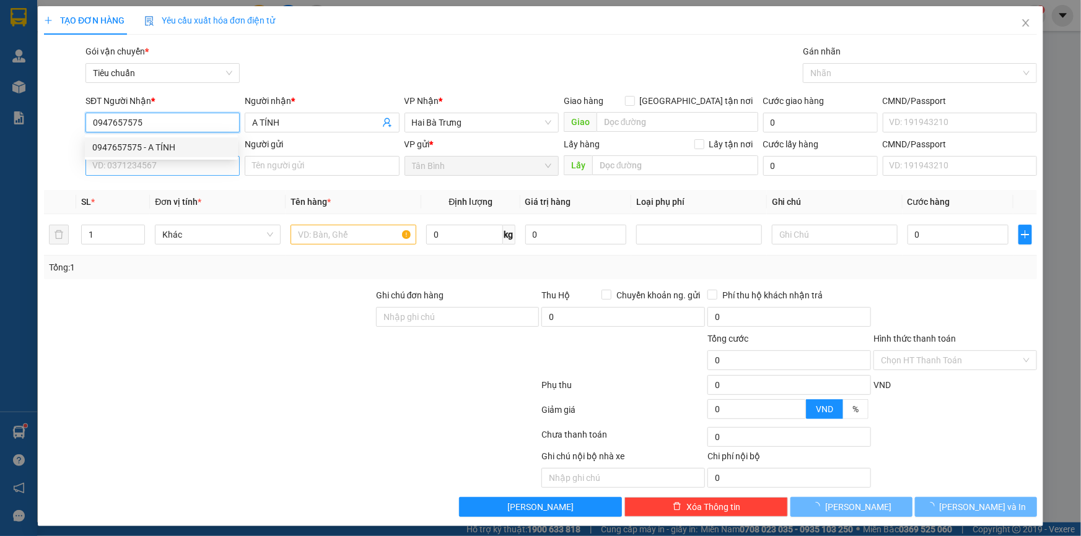
type input "40.000"
type input "0947657575"
click at [169, 164] on input "SĐT Người Gửi" at bounding box center [162, 166] width 154 height 20
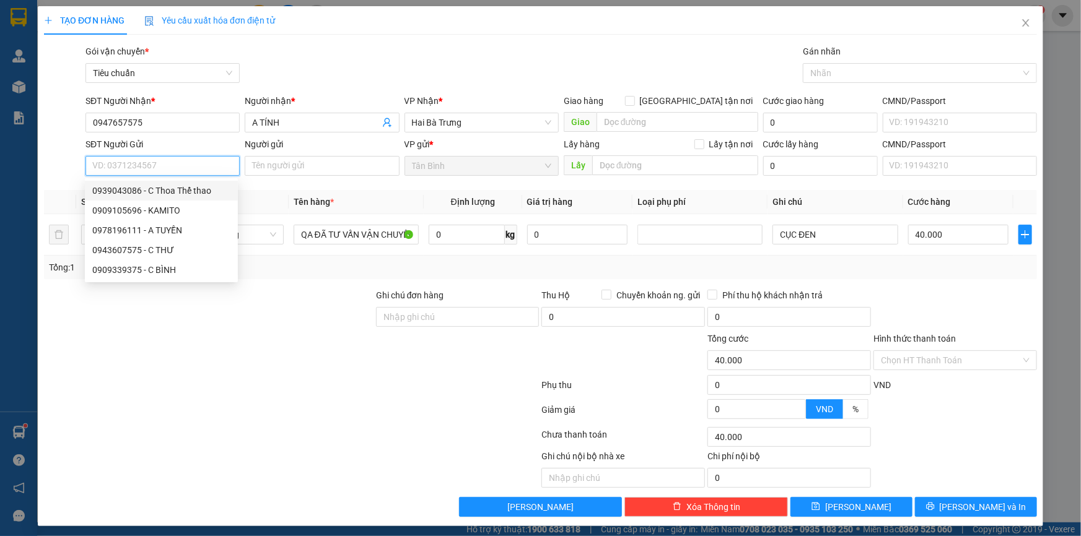
click at [159, 165] on input "SĐT Người Gửi" at bounding box center [162, 166] width 154 height 20
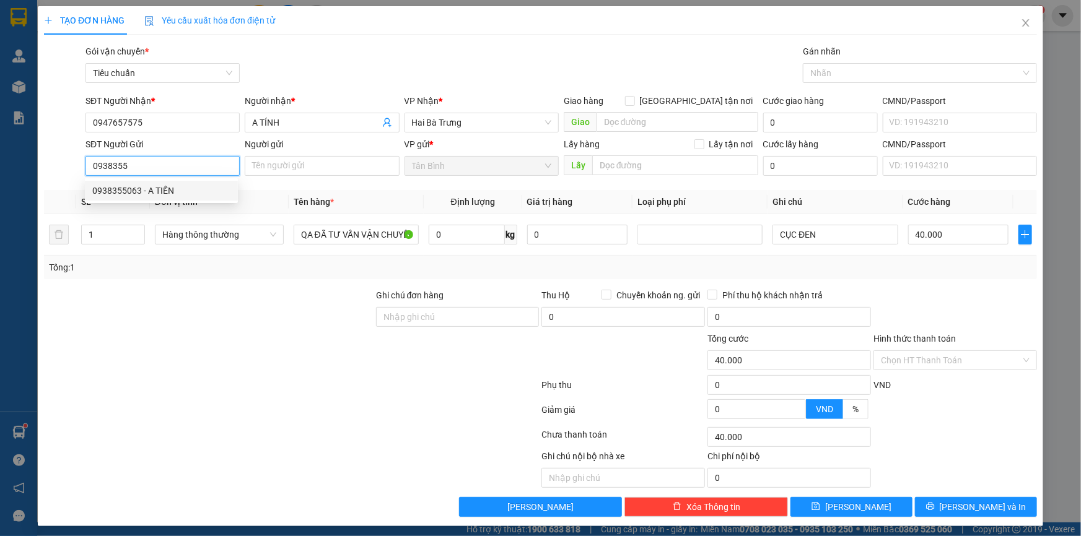
click at [154, 186] on div "0938355063 - A TIẾN" at bounding box center [161, 191] width 138 height 14
type input "0938355063"
type input "A TIẾN"
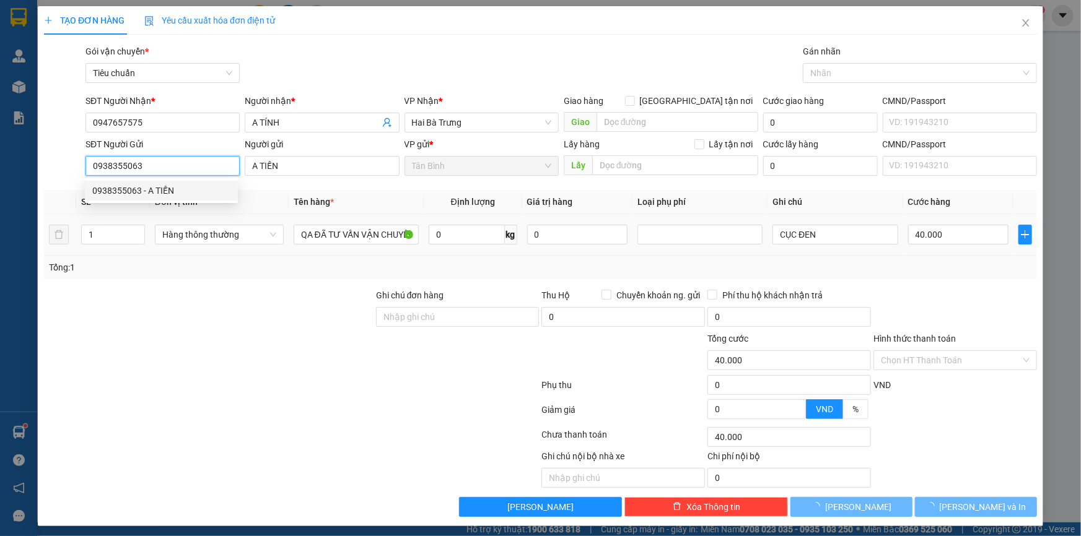
type input "30.000"
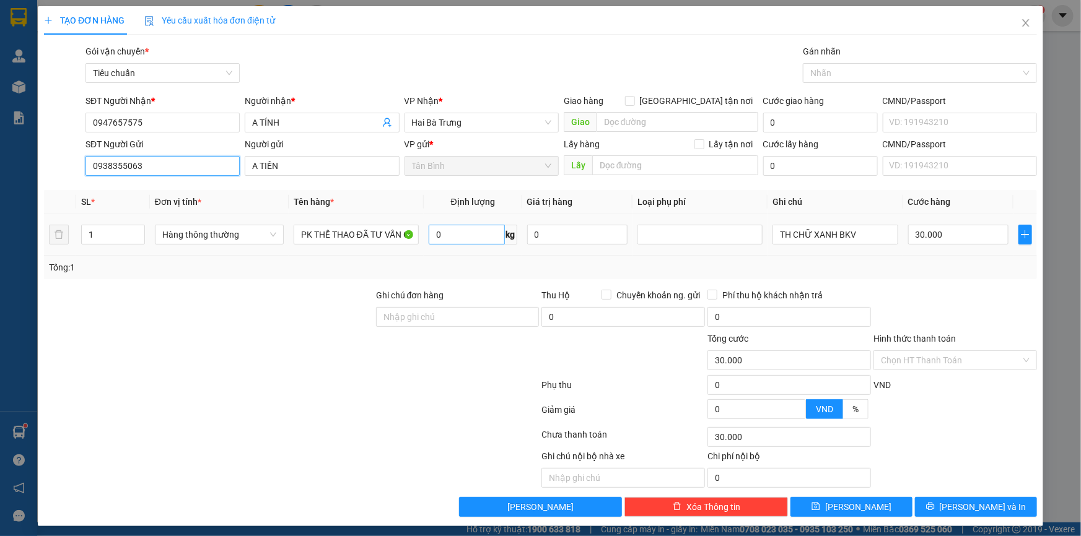
type input "0938355063"
click at [455, 237] on input "0" at bounding box center [467, 235] width 76 height 20
type input "20"
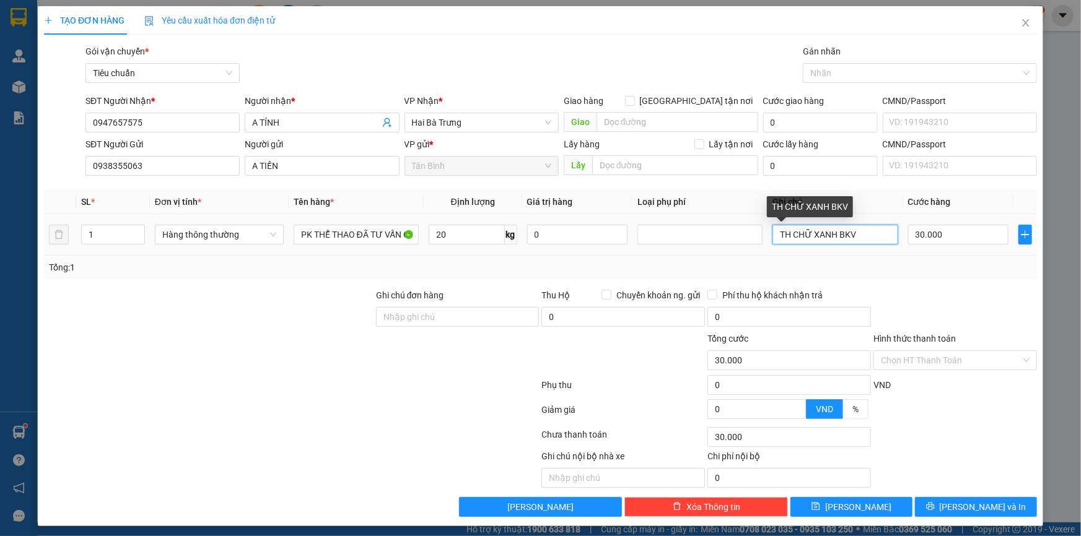
click at [863, 238] on input "TH CHỮ XANH BKV" at bounding box center [834, 235] width 125 height 20
type input "55.000"
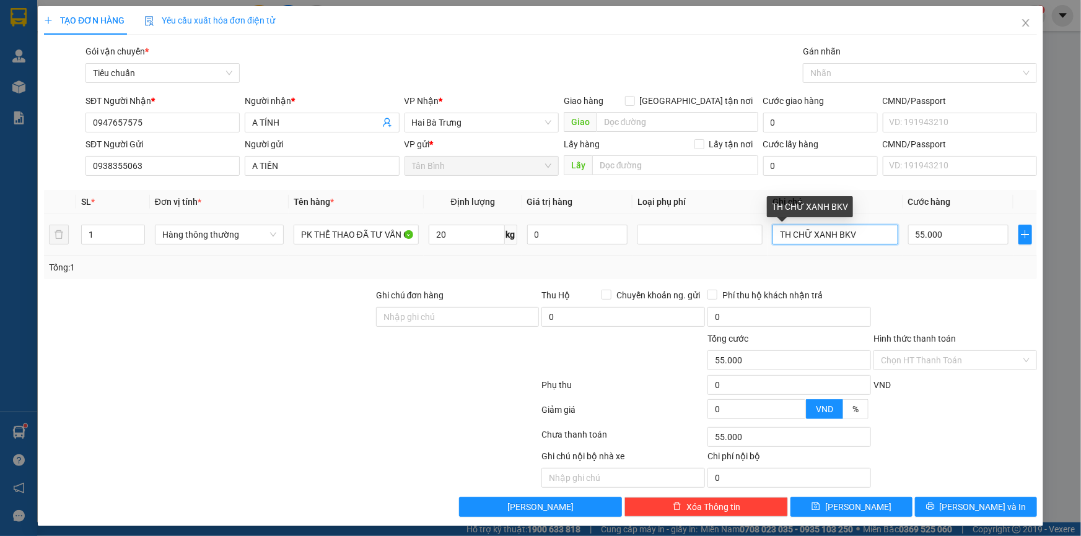
click at [863, 238] on input "TH CHỮ XANH BKV" at bounding box center [834, 235] width 125 height 20
type input "TH CHỮ XANH BKV BKDV"
click at [927, 228] on input "55.000" at bounding box center [958, 235] width 101 height 20
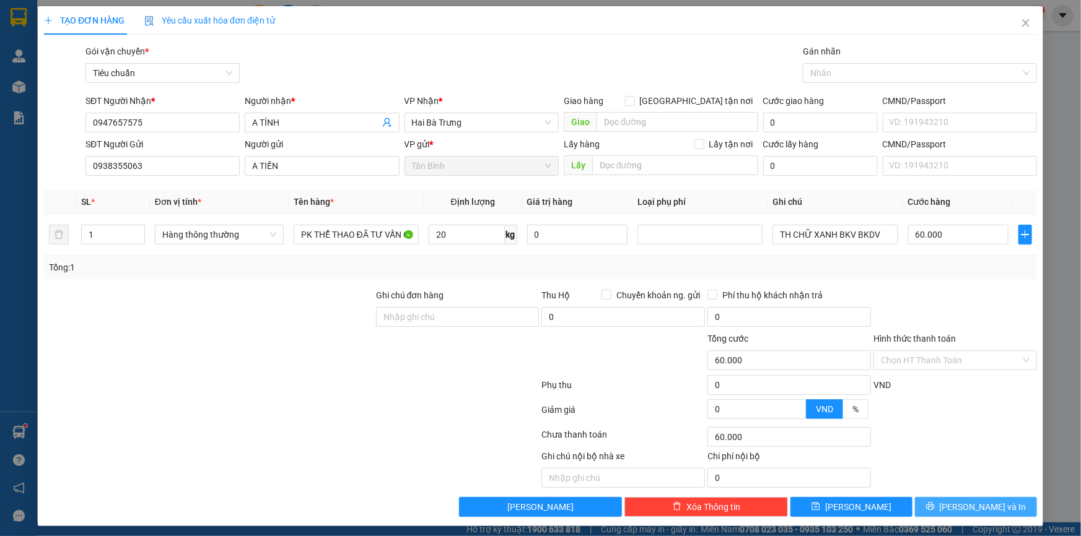
click at [964, 500] on span "[PERSON_NAME] và In" at bounding box center [983, 507] width 87 height 14
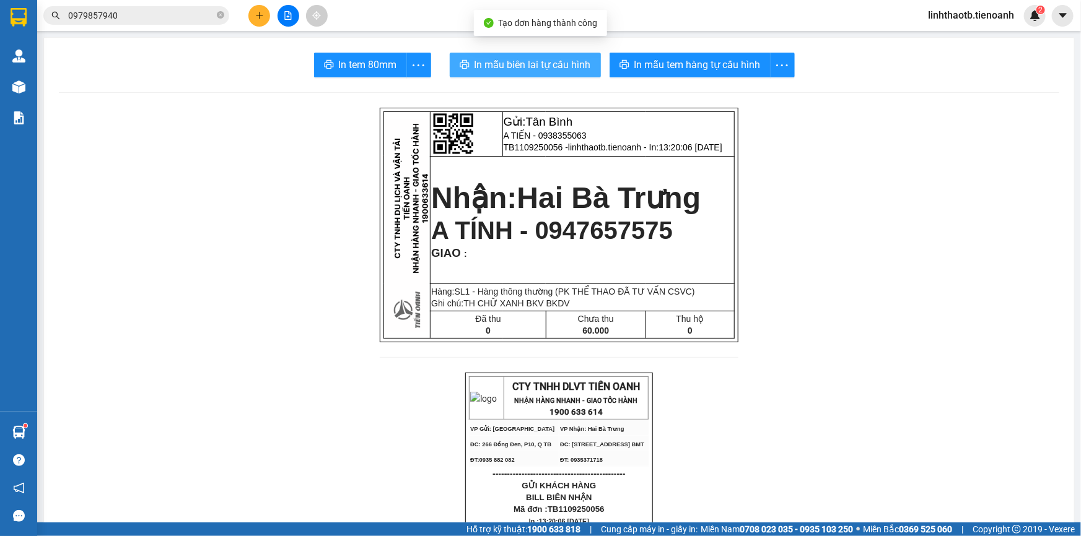
click at [559, 68] on span "In mẫu biên lai tự cấu hình" at bounding box center [532, 64] width 116 height 15
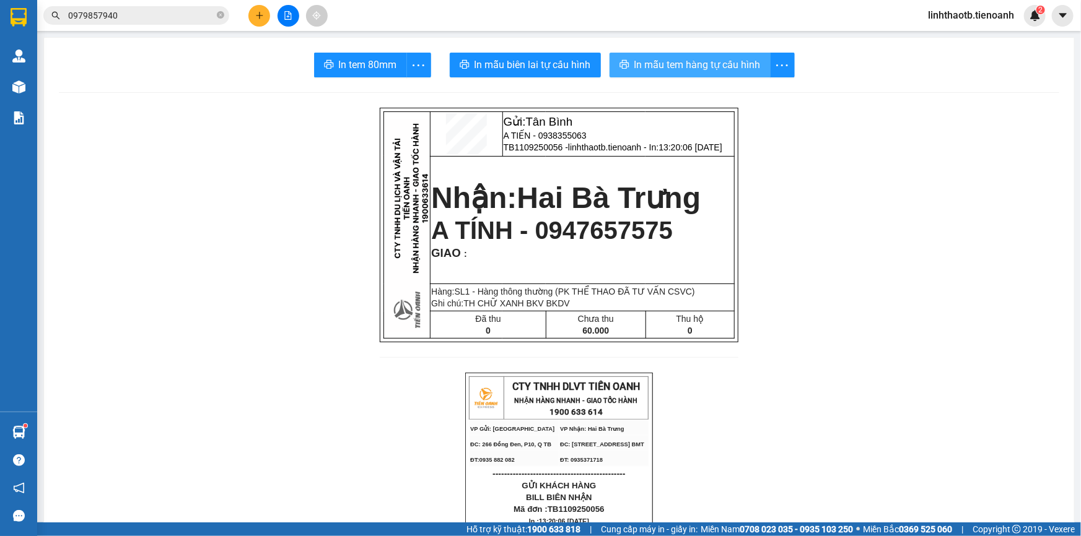
click at [686, 73] on button "In mẫu tem hàng tự cấu hình" at bounding box center [689, 65] width 161 height 25
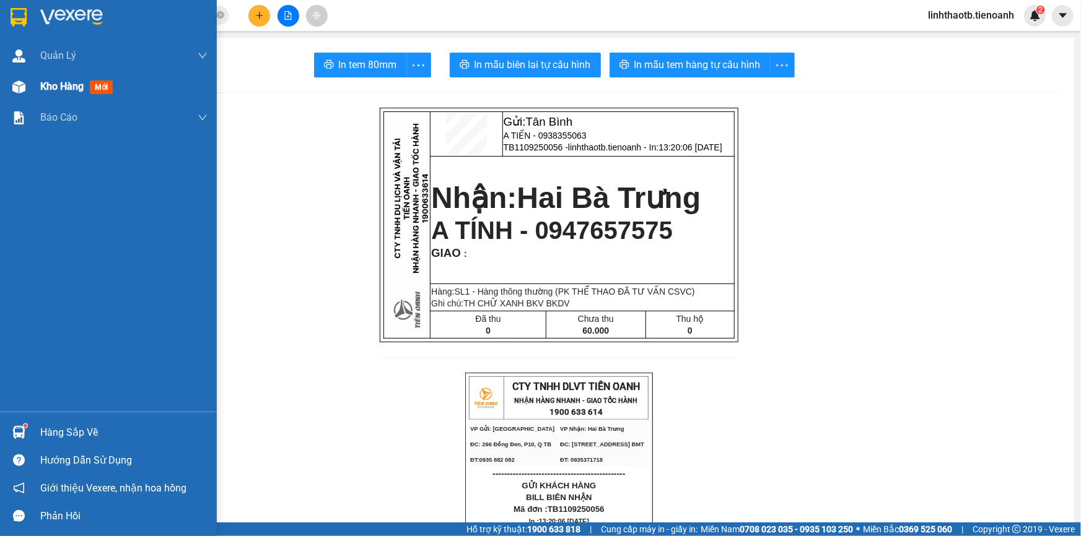
click at [64, 92] on span "Kho hàng" at bounding box center [61, 87] width 43 height 12
click at [76, 87] on span "Kho hàng" at bounding box center [61, 87] width 43 height 12
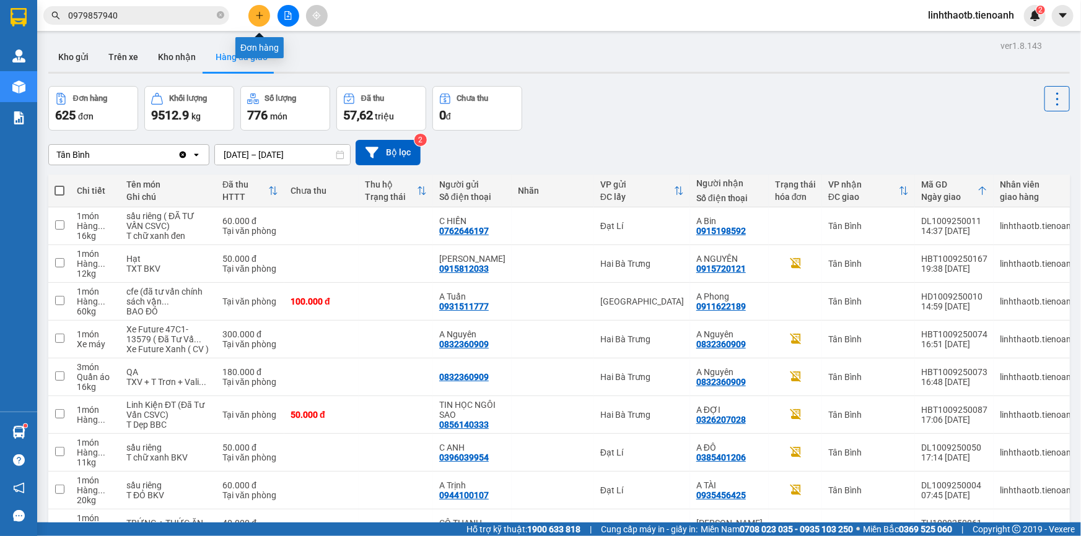
click at [266, 15] on button at bounding box center [259, 16] width 22 height 22
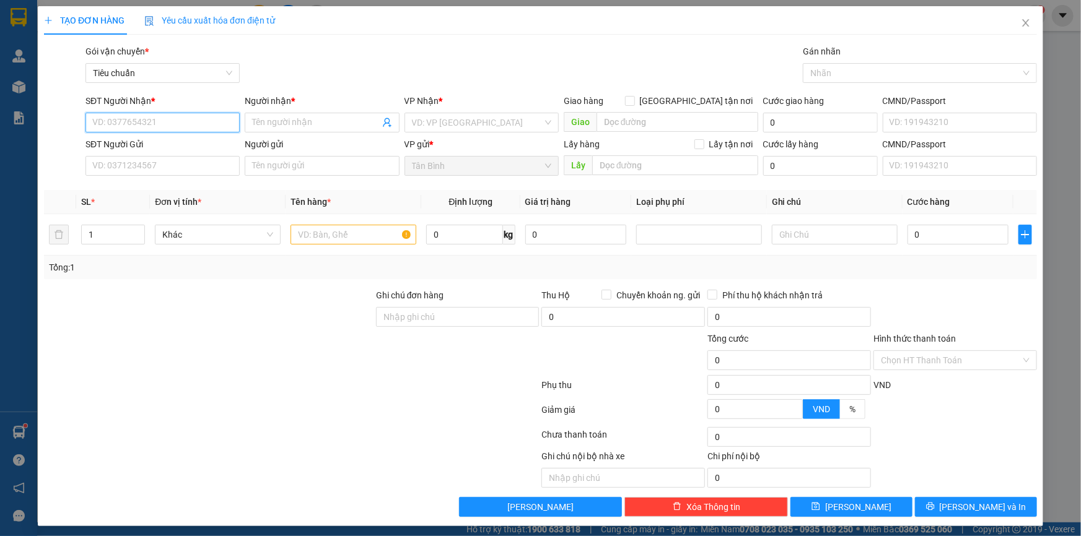
click at [184, 122] on input "SĐT Người Nhận *" at bounding box center [162, 123] width 154 height 20
type input "0335460475"
click at [330, 113] on span at bounding box center [322, 123] width 154 height 20
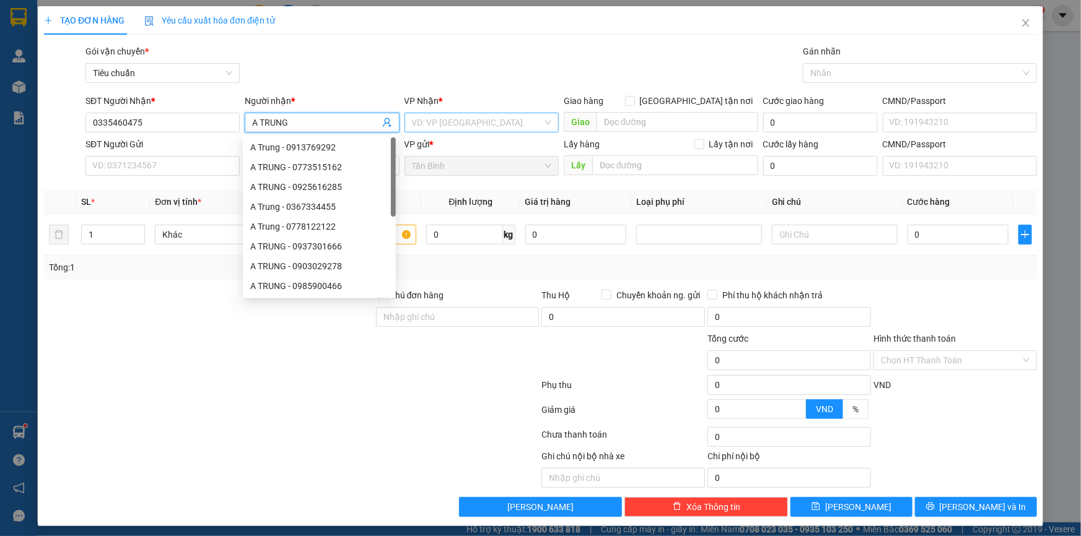
type input "A TRUNG"
click at [423, 117] on input "search" at bounding box center [477, 122] width 131 height 19
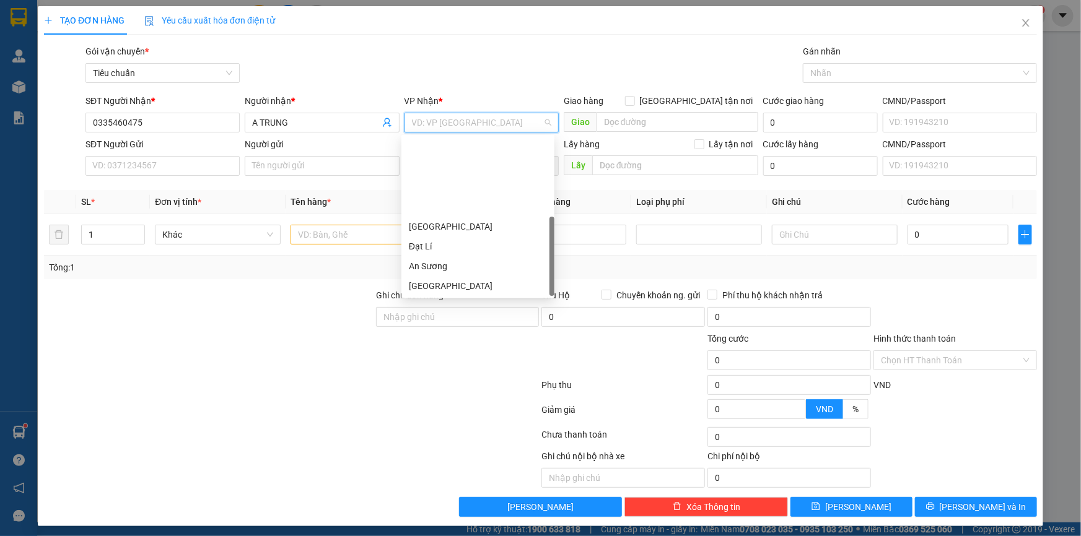
click at [446, 299] on div "Hai Bà Trưng" at bounding box center [478, 306] width 138 height 14
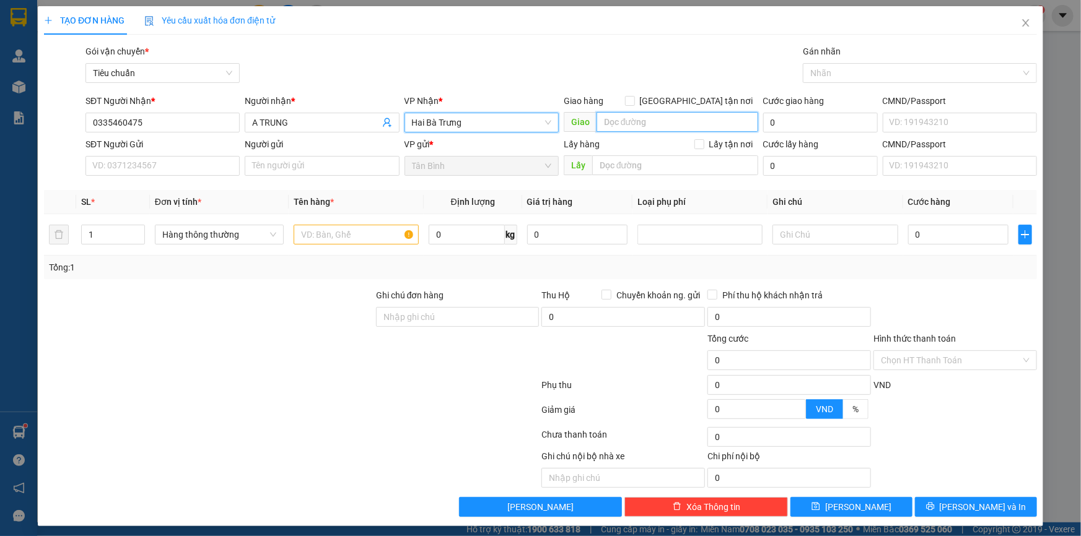
click at [649, 113] on input "search" at bounding box center [677, 122] width 162 height 20
type input "N"
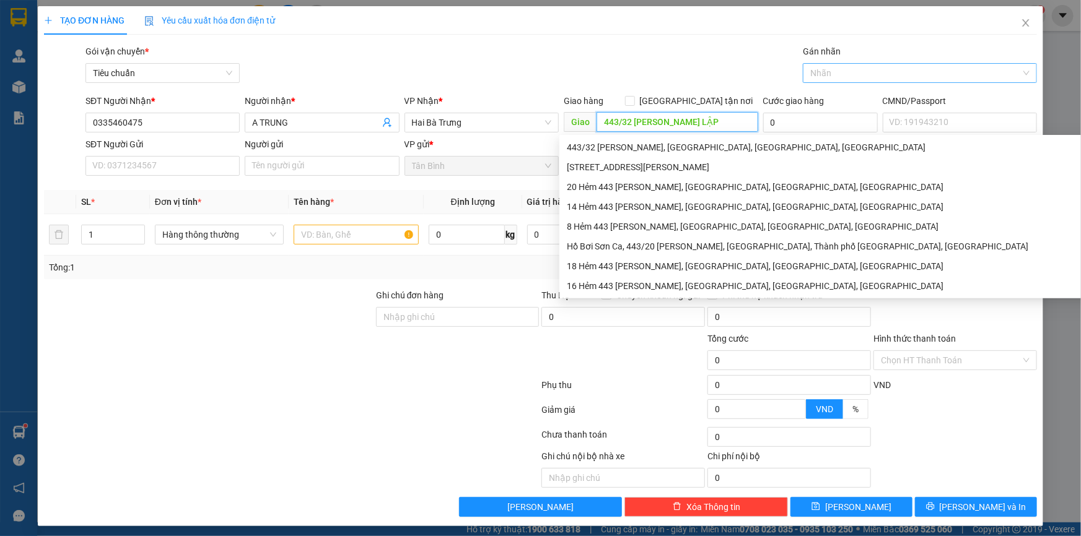
click at [816, 76] on div at bounding box center [914, 73] width 216 height 15
type input "443/32 [PERSON_NAME] LẬP"
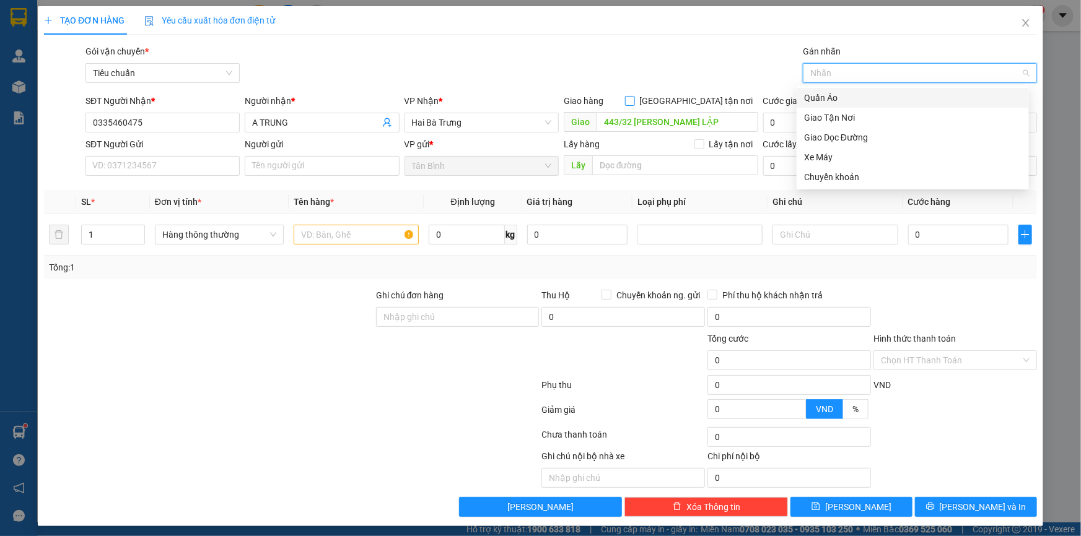
click at [697, 98] on span "[GEOGRAPHIC_DATA] tận nơi" at bounding box center [696, 101] width 123 height 14
click at [634, 98] on input "[GEOGRAPHIC_DATA] tận nơi" at bounding box center [629, 100] width 9 height 9
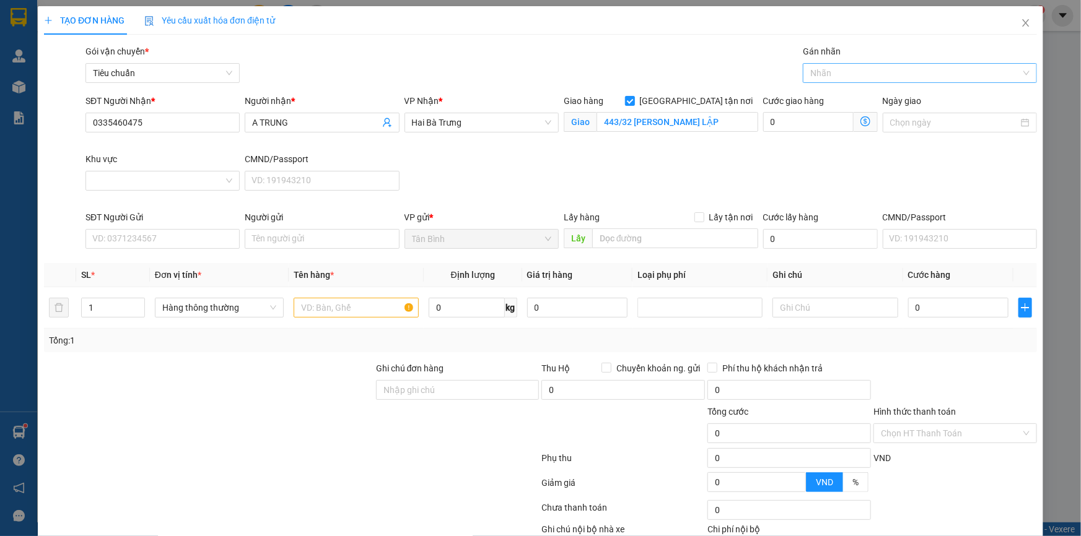
click at [811, 77] on div at bounding box center [914, 73] width 216 height 15
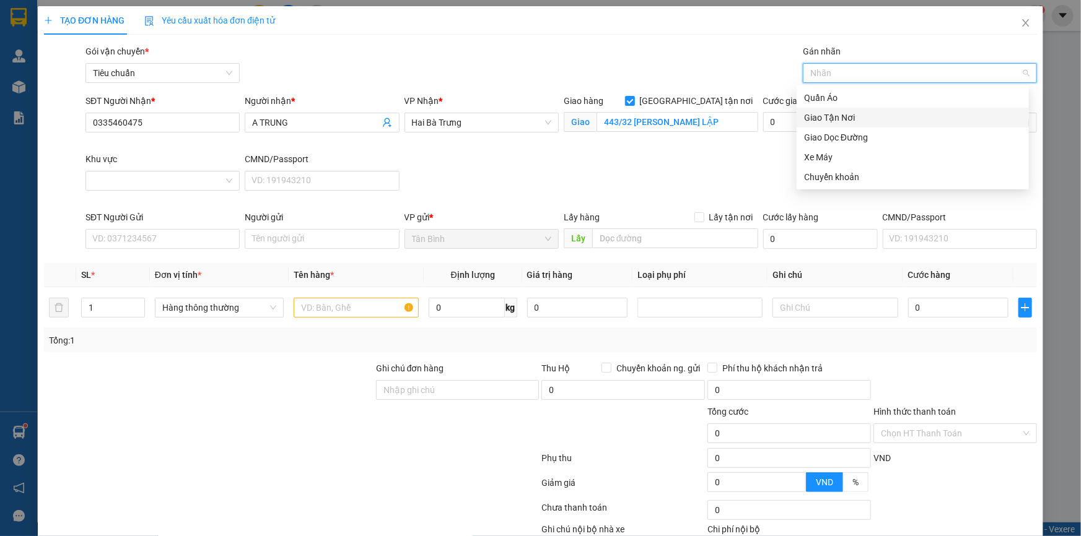
click at [850, 118] on div "Giao Tận Nơi" at bounding box center [912, 118] width 217 height 14
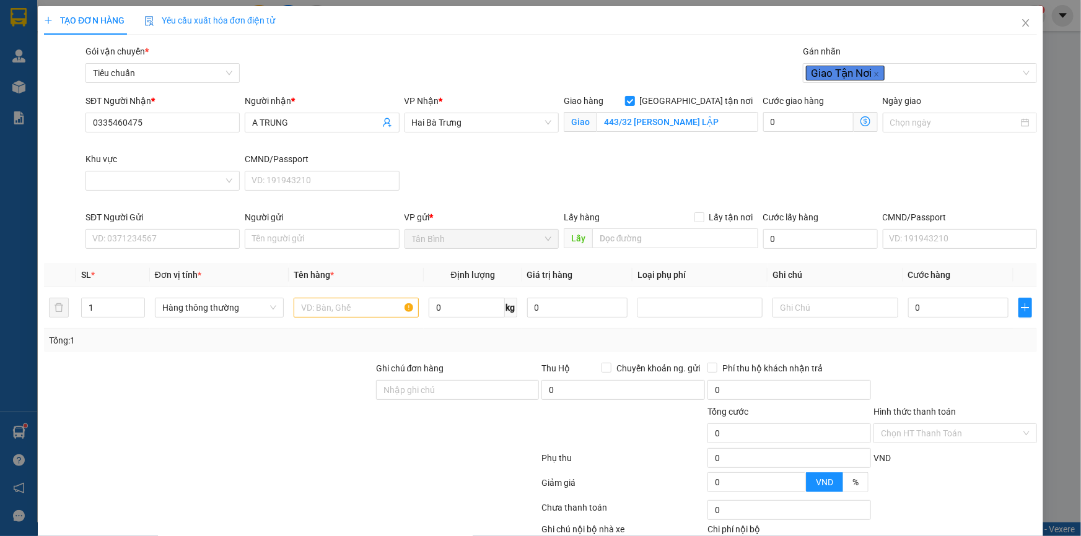
click at [645, 174] on div "SĐT Người Nhận * 0335460475 Người nhận * A TRUNG VP Nhận * Hai Bà Trưng Giao hà…" at bounding box center [561, 152] width 956 height 116
click at [873, 74] on icon "close" at bounding box center [876, 74] width 6 height 6
click at [718, 118] on input "443/32 [PERSON_NAME] LẬP" at bounding box center [677, 122] width 162 height 20
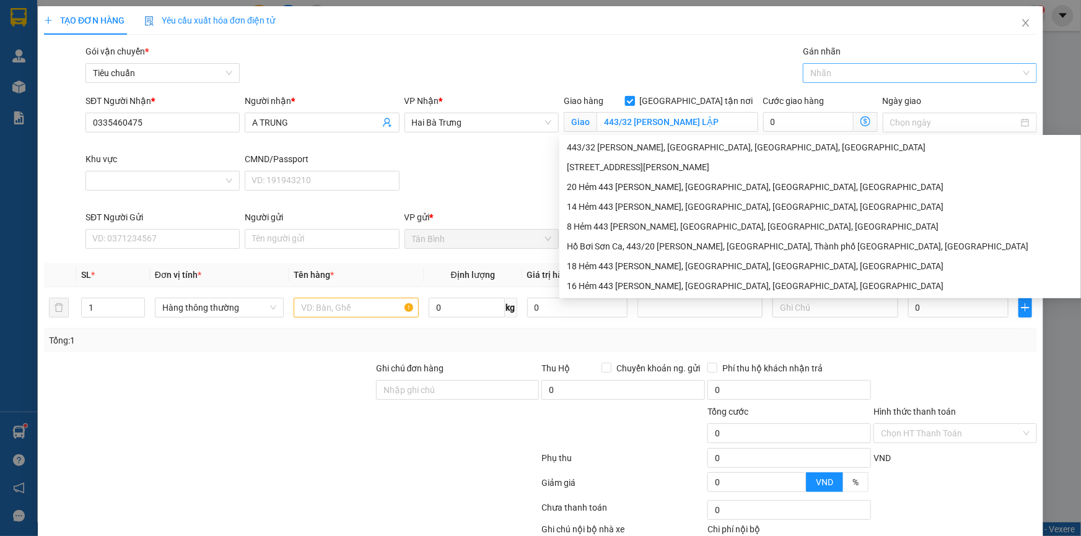
click at [635, 100] on span at bounding box center [630, 101] width 10 height 10
click at [634, 100] on input "[GEOGRAPHIC_DATA] tận nơi" at bounding box center [629, 100] width 9 height 9
checkbox input "false"
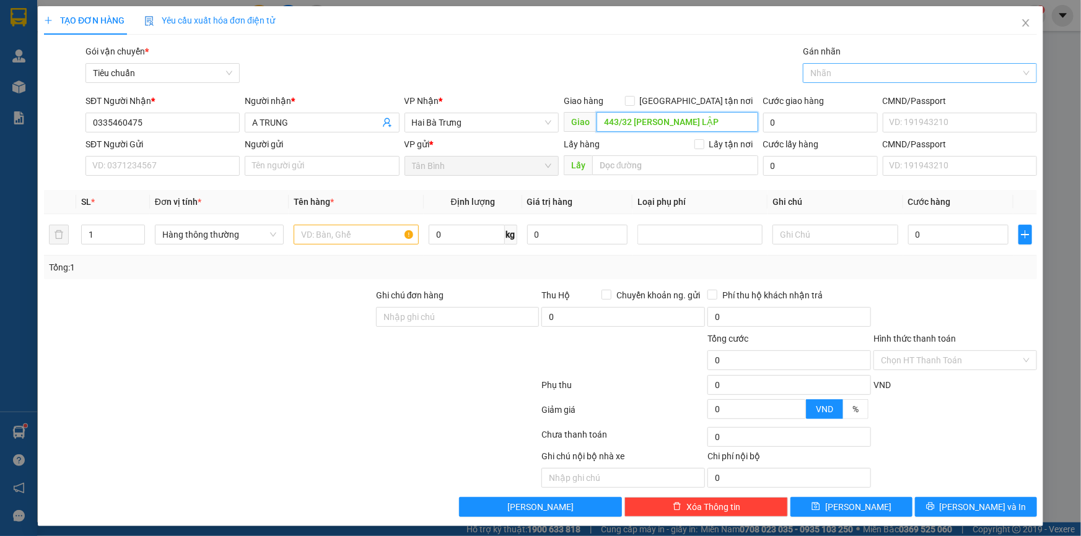
click at [694, 121] on input "443/32 [PERSON_NAME] LẬP" at bounding box center [677, 122] width 162 height 20
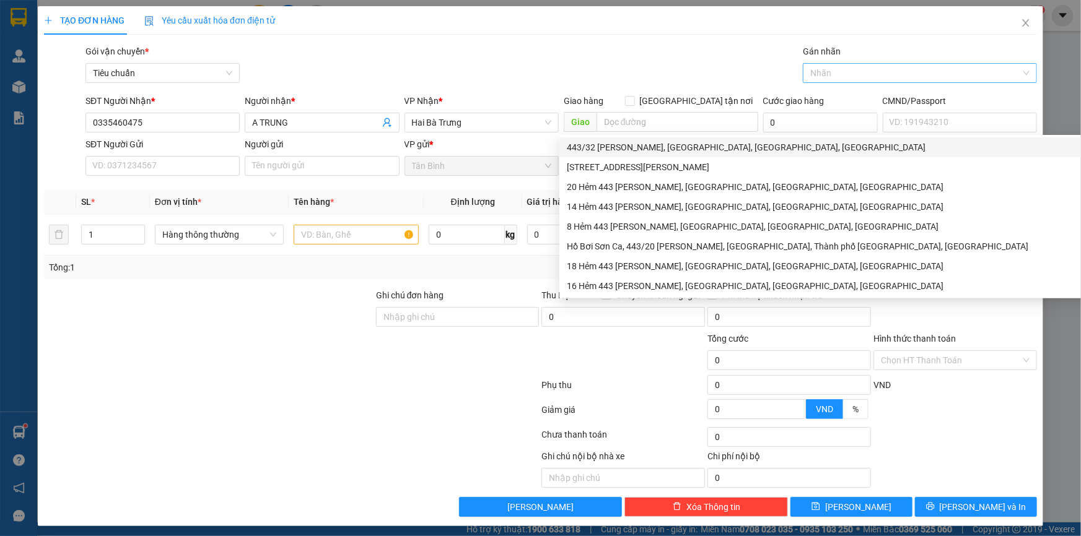
click at [358, 332] on div at bounding box center [209, 353] width 332 height 43
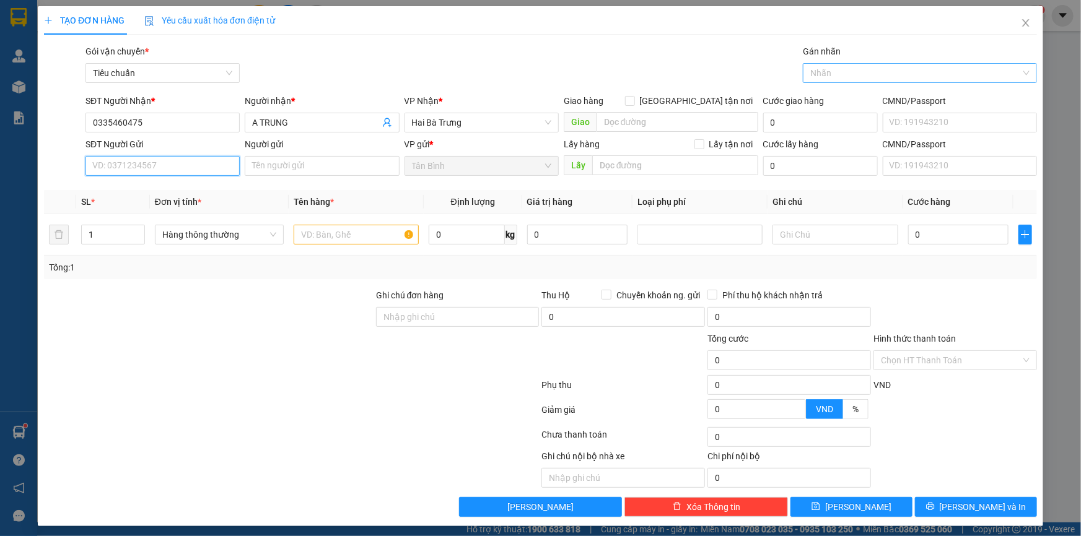
click at [166, 168] on input "SĐT Người Gửi" at bounding box center [162, 166] width 154 height 20
type input "0388295377"
click at [264, 170] on input "Người gửi" at bounding box center [322, 166] width 154 height 20
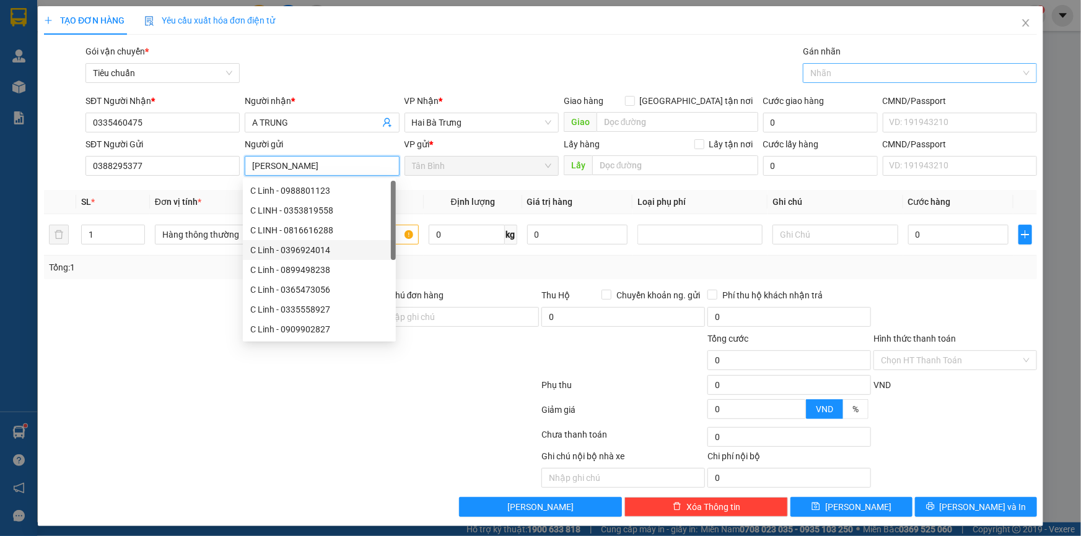
type input "[PERSON_NAME]"
click at [183, 315] on div at bounding box center [209, 310] width 332 height 43
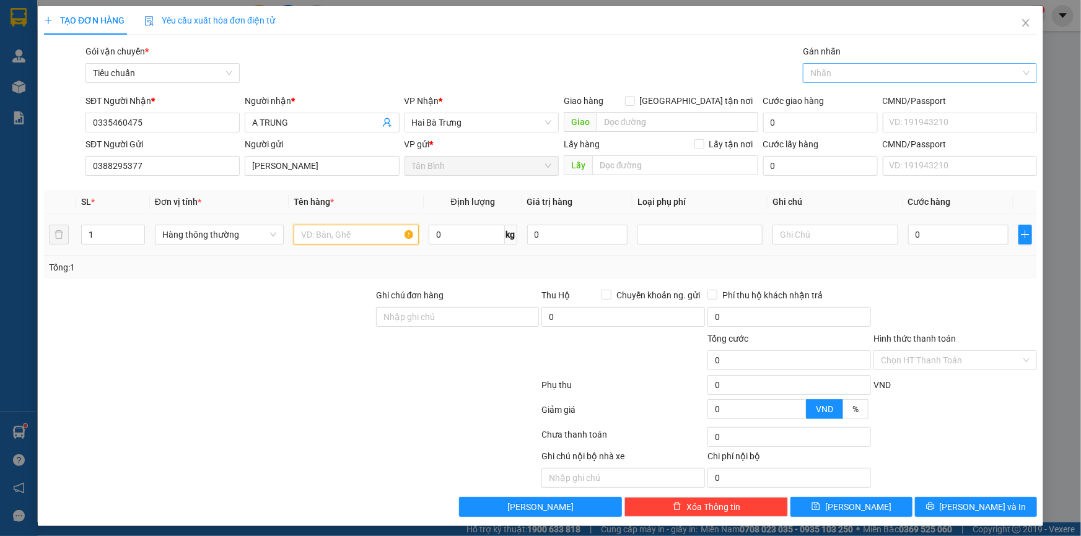
click at [339, 232] on input "text" at bounding box center [356, 235] width 125 height 20
type input "GẤU BÔNG"
click at [801, 235] on input "text" at bounding box center [834, 235] width 125 height 20
type input "H BKV"
click at [969, 235] on input "0" at bounding box center [958, 235] width 101 height 20
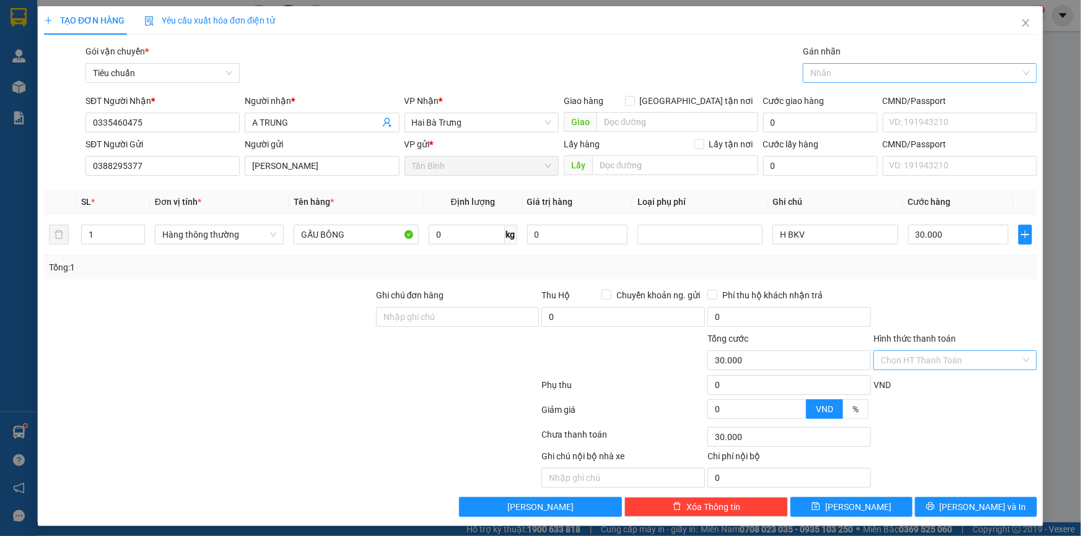
click at [946, 357] on input "Hình thức thanh toán" at bounding box center [951, 360] width 140 height 19
click at [921, 385] on div "Tại văn phòng" at bounding box center [947, 385] width 147 height 14
click at [935, 507] on button "[PERSON_NAME] và In" at bounding box center [976, 507] width 122 height 20
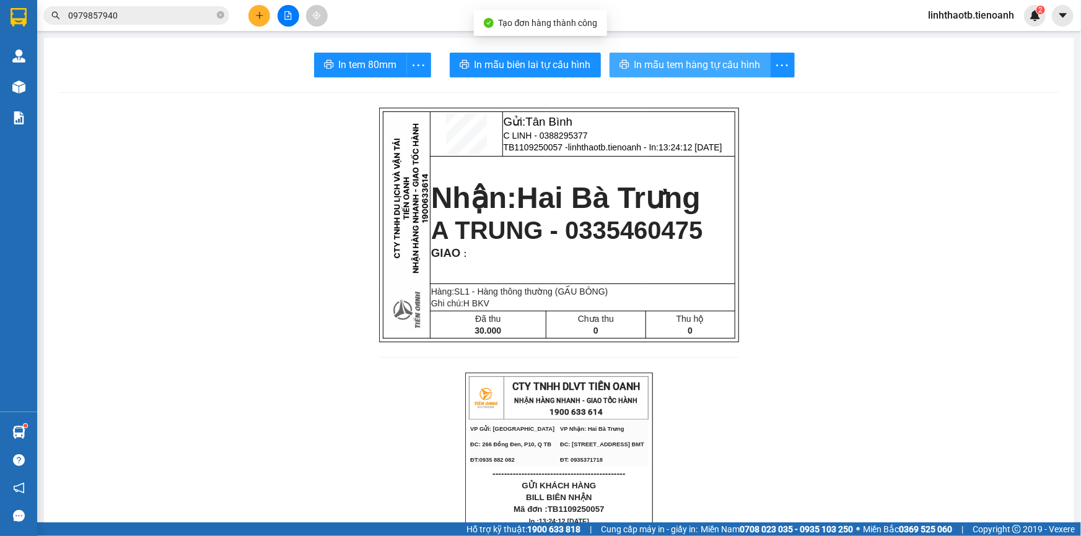
click at [678, 66] on span "In mẫu tem hàng tự cấu hình" at bounding box center [697, 64] width 126 height 15
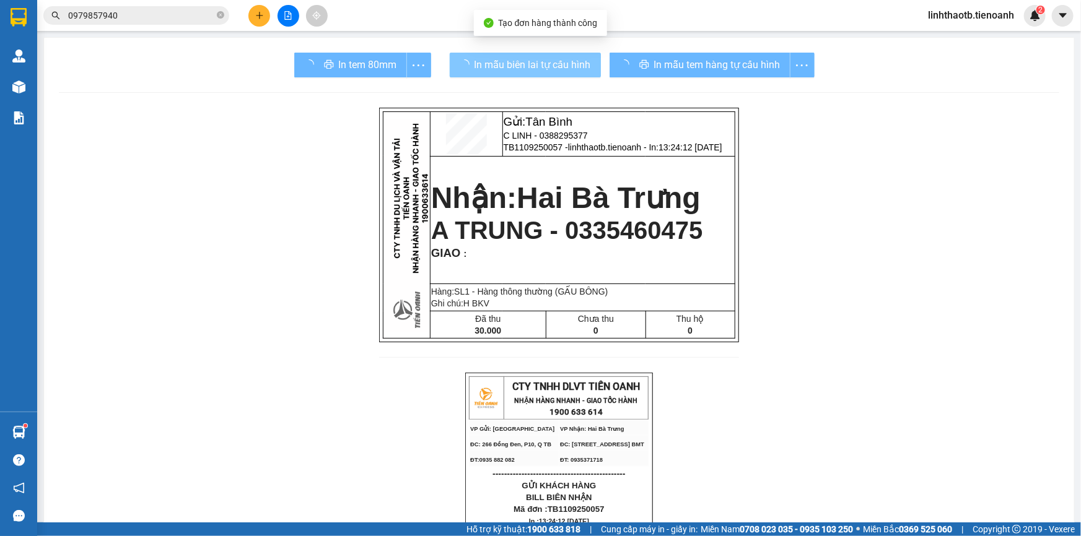
click at [509, 61] on span "In mẫu biên lai tự cấu hình" at bounding box center [532, 64] width 116 height 15
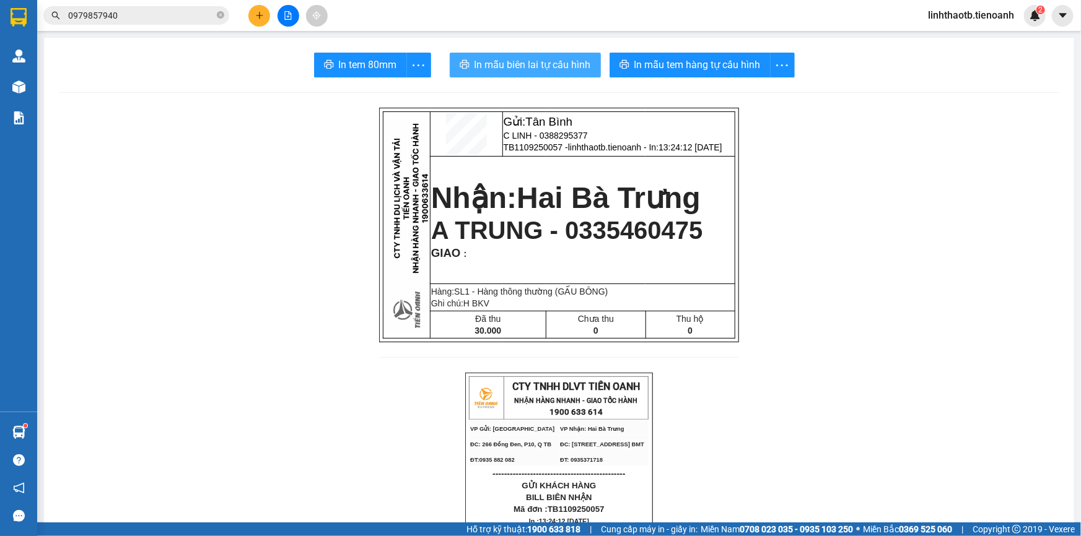
click at [509, 61] on span "In mẫu biên lai tự cấu hình" at bounding box center [532, 64] width 116 height 15
click at [508, 59] on span "In mẫu biên lai tự cấu hình" at bounding box center [532, 64] width 116 height 15
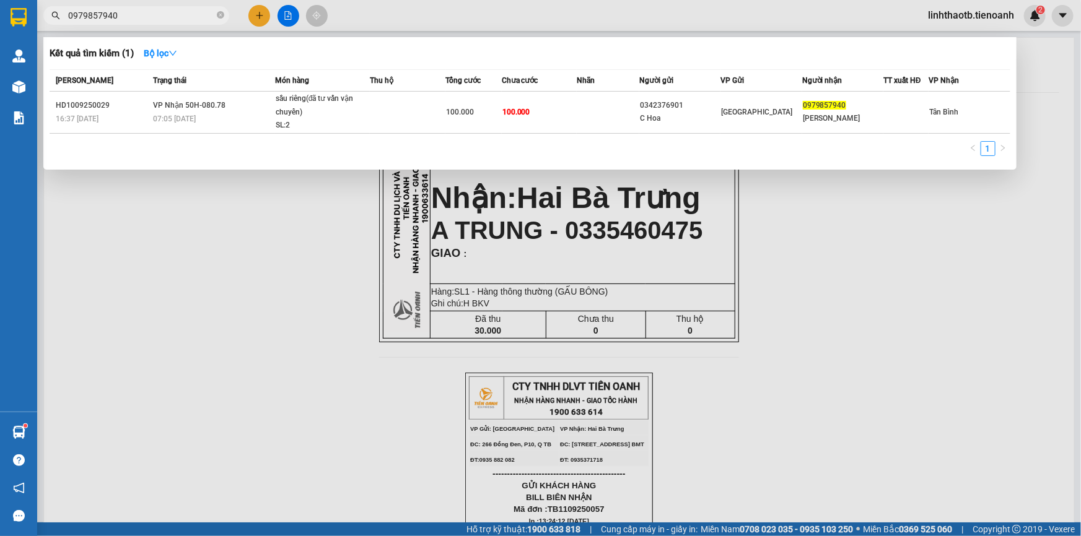
click at [109, 12] on input "0979857940" at bounding box center [141, 16] width 146 height 14
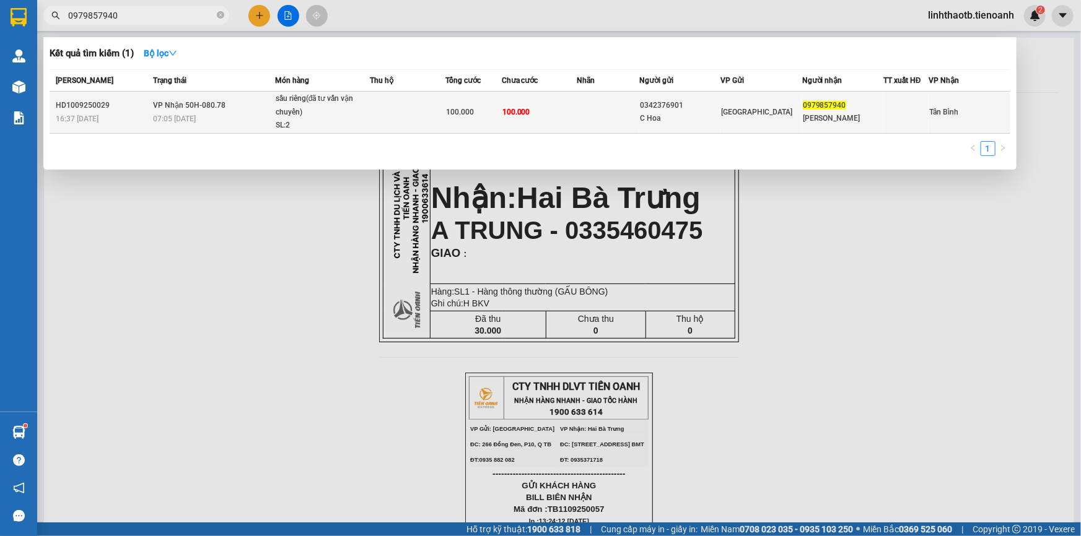
click at [670, 109] on div "0342376901" at bounding box center [680, 105] width 80 height 13
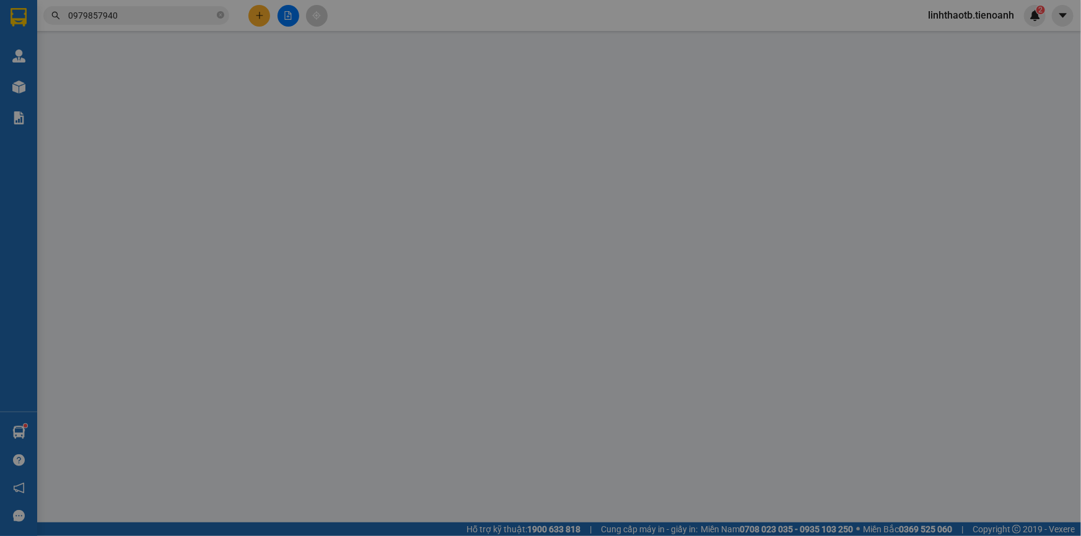
type input "0979857940"
type input "[PERSON_NAME]"
type input "0342376901"
type input "C Hoa"
type input "100.000"
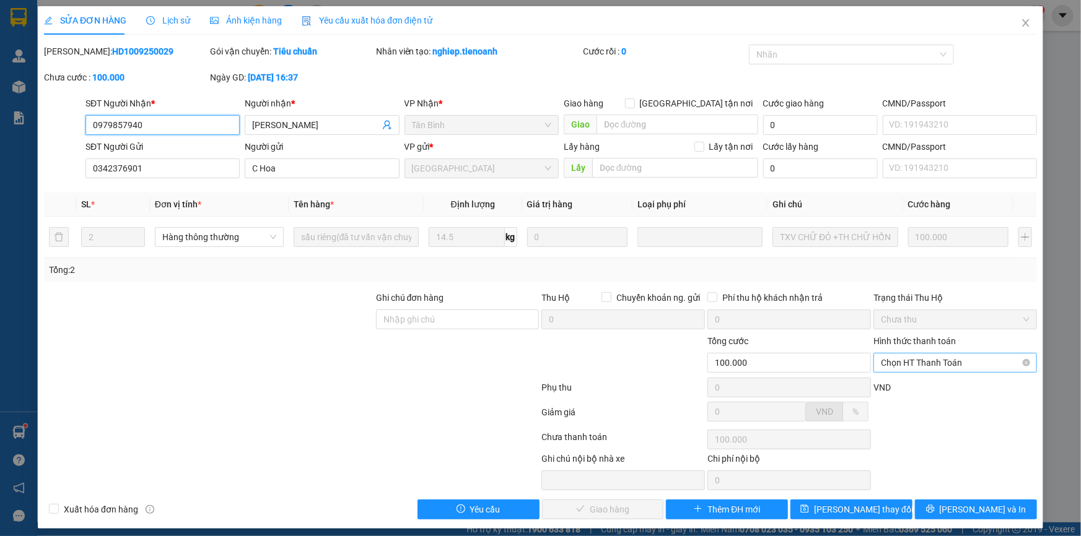
drag, startPoint x: 943, startPoint y: 359, endPoint x: 943, endPoint y: 369, distance: 9.9
click at [943, 359] on span "Chọn HT Thanh Toán" at bounding box center [955, 363] width 149 height 19
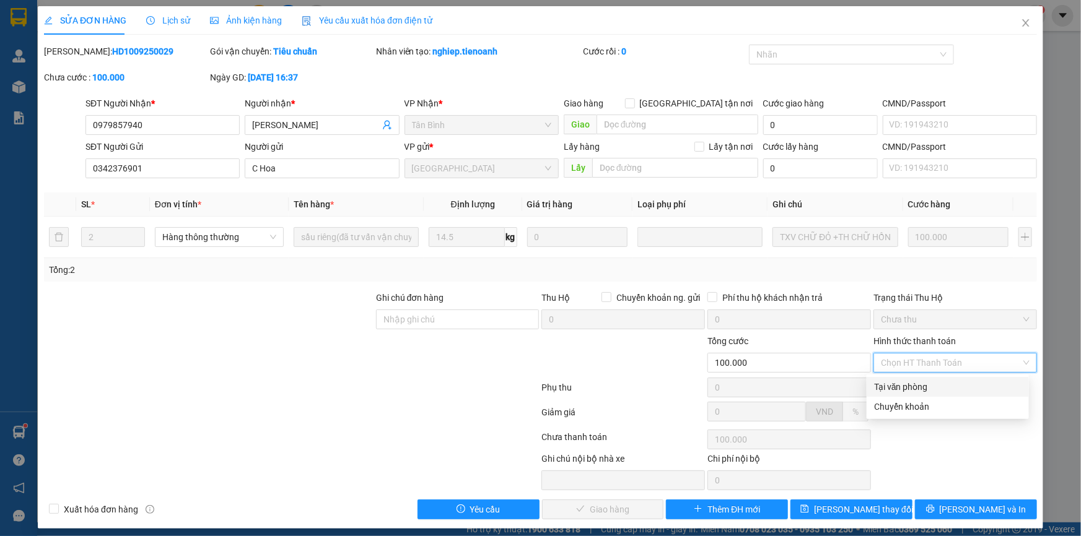
click at [932, 390] on div "Tại văn phòng" at bounding box center [947, 387] width 147 height 14
type input "0"
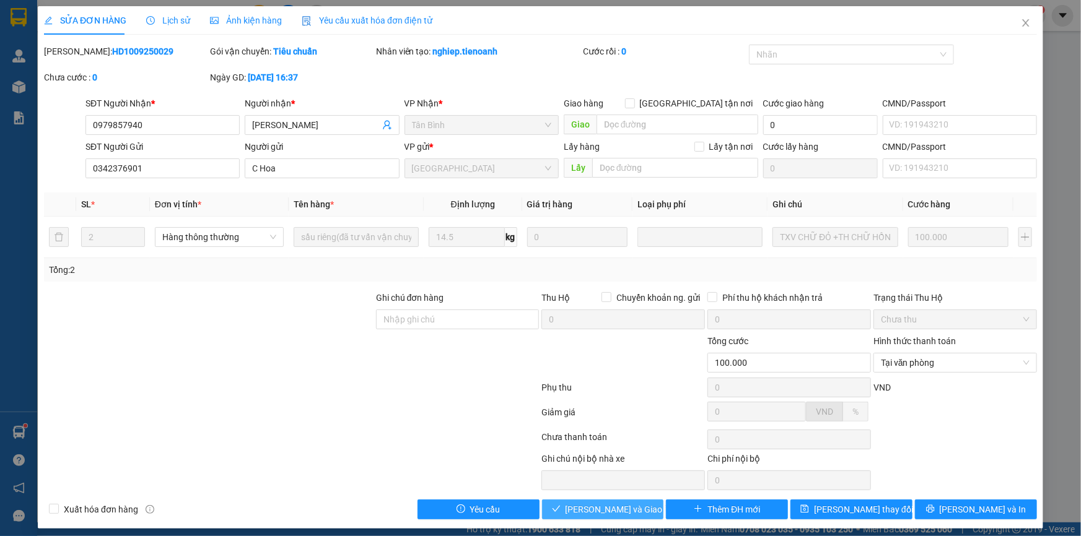
click at [555, 504] on button "[PERSON_NAME] và Giao hàng" at bounding box center [603, 510] width 122 height 20
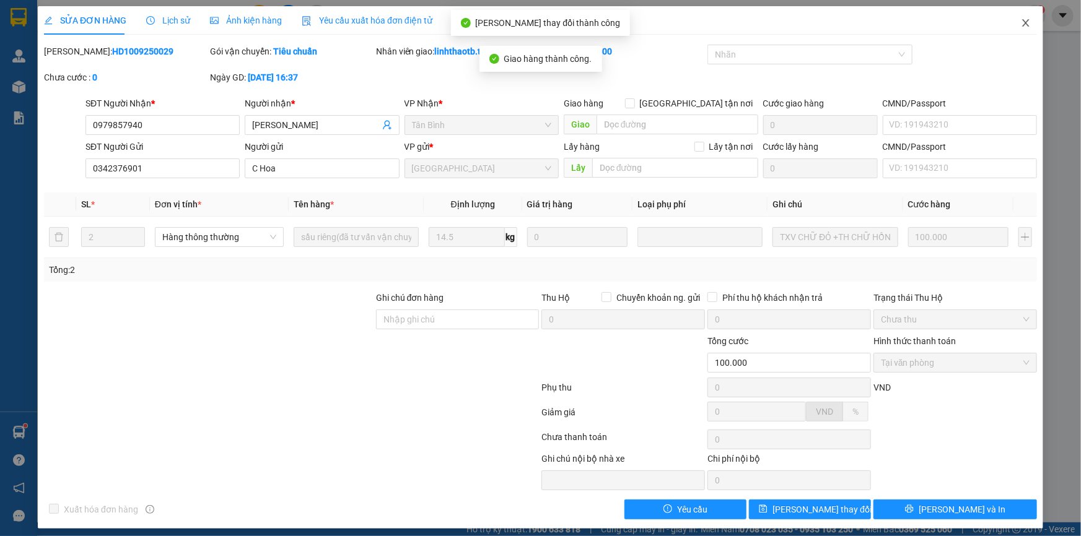
click at [1013, 29] on span "Close" at bounding box center [1025, 23] width 35 height 35
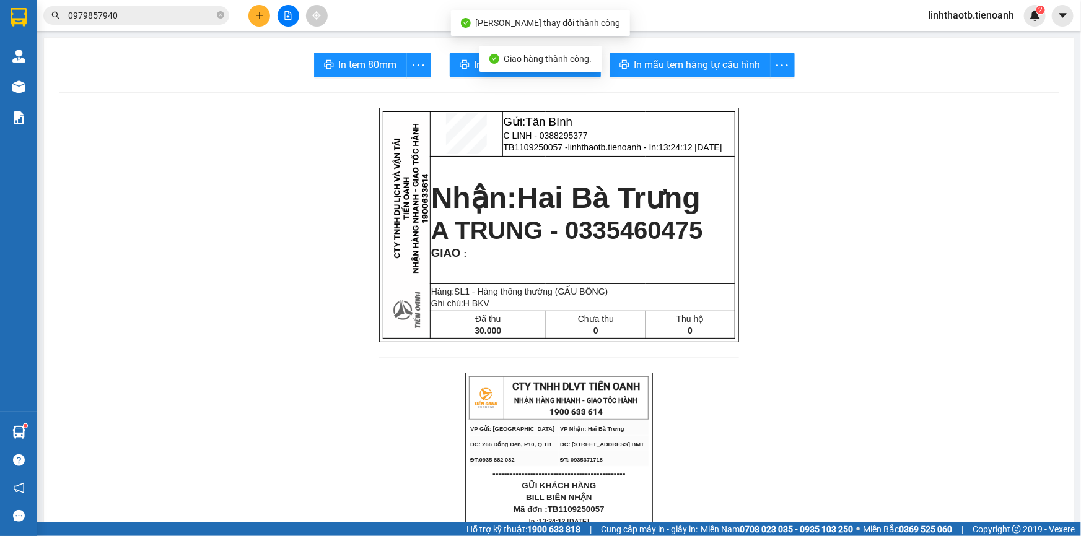
click at [211, 9] on input "0979857940" at bounding box center [141, 16] width 146 height 14
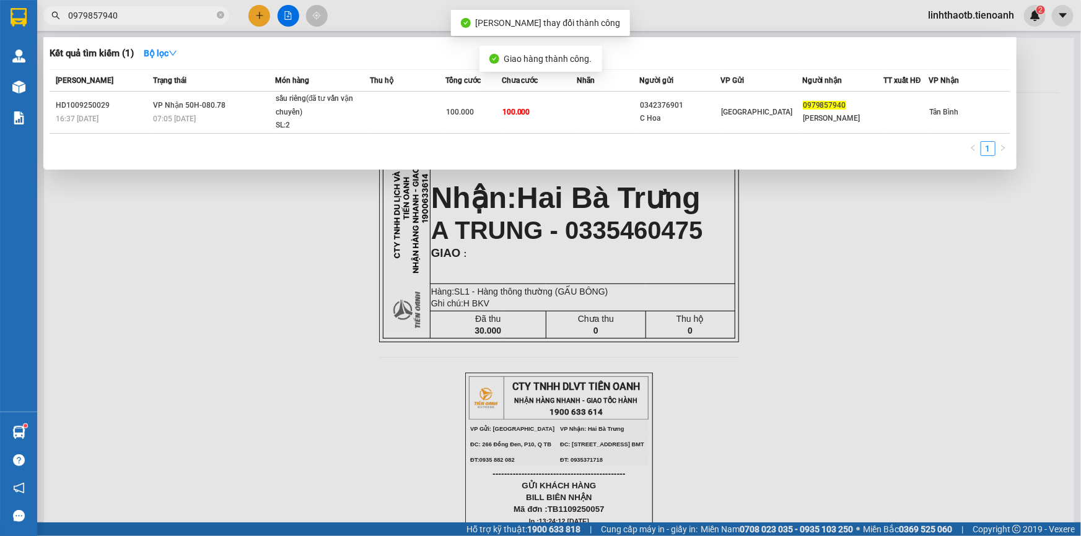
click at [211, 9] on input "0979857940" at bounding box center [141, 16] width 146 height 14
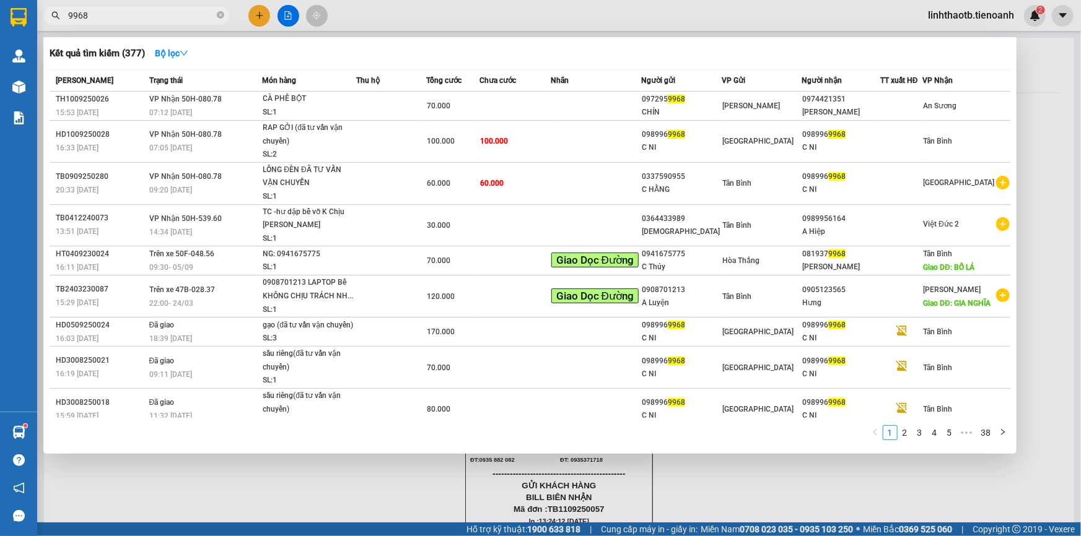
type input "9968"
click at [204, 17] on input "9968" at bounding box center [141, 16] width 146 height 14
click at [255, 18] on div at bounding box center [540, 268] width 1081 height 536
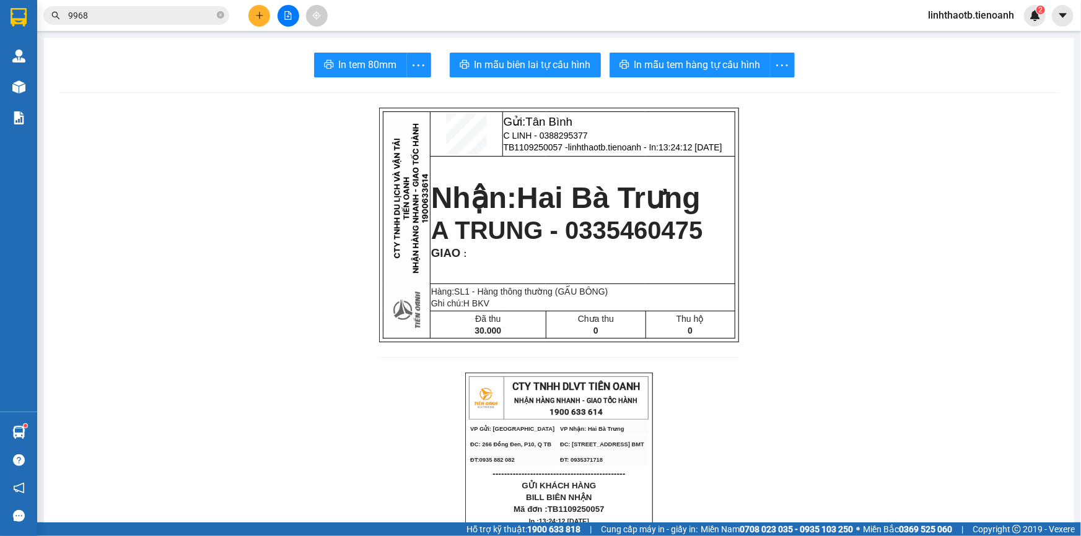
click at [255, 18] on icon "plus" at bounding box center [259, 15] width 9 height 9
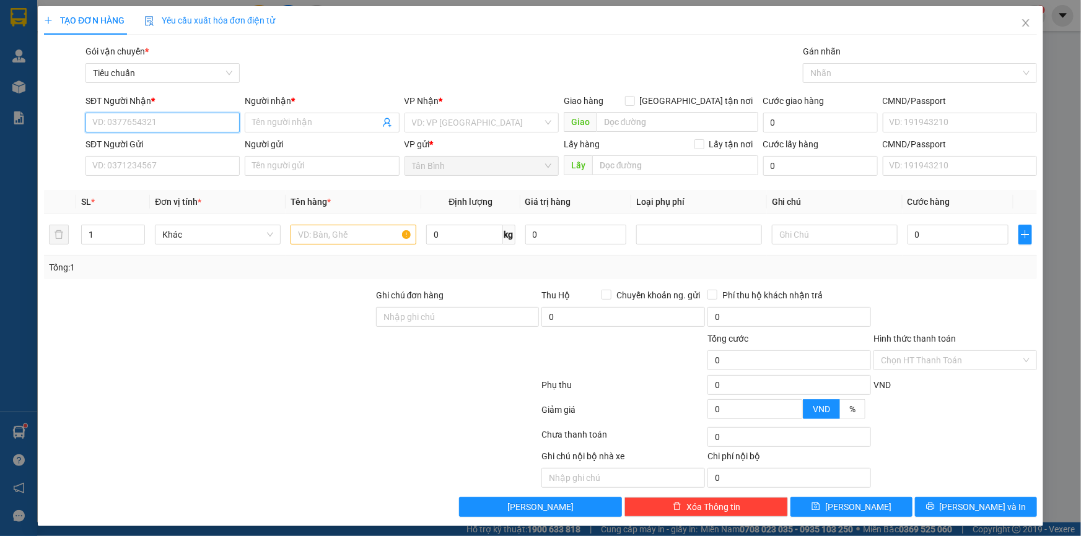
paste input "0911298528"
type input "0911298528"
click at [212, 155] on div "0911298528 - [PERSON_NAME]" at bounding box center [161, 148] width 153 height 20
type input "[PERSON_NAME]"
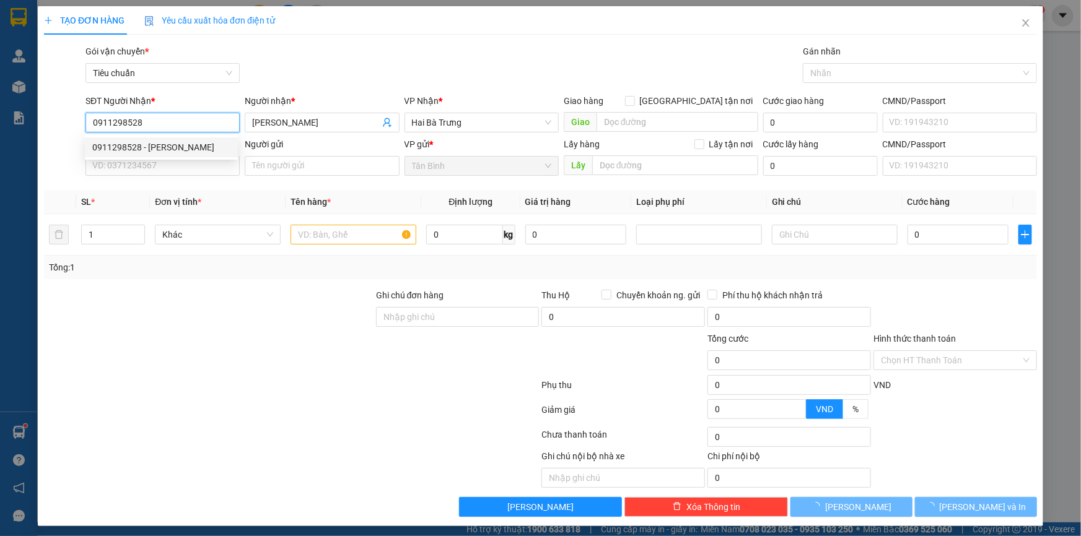
type input "10.000"
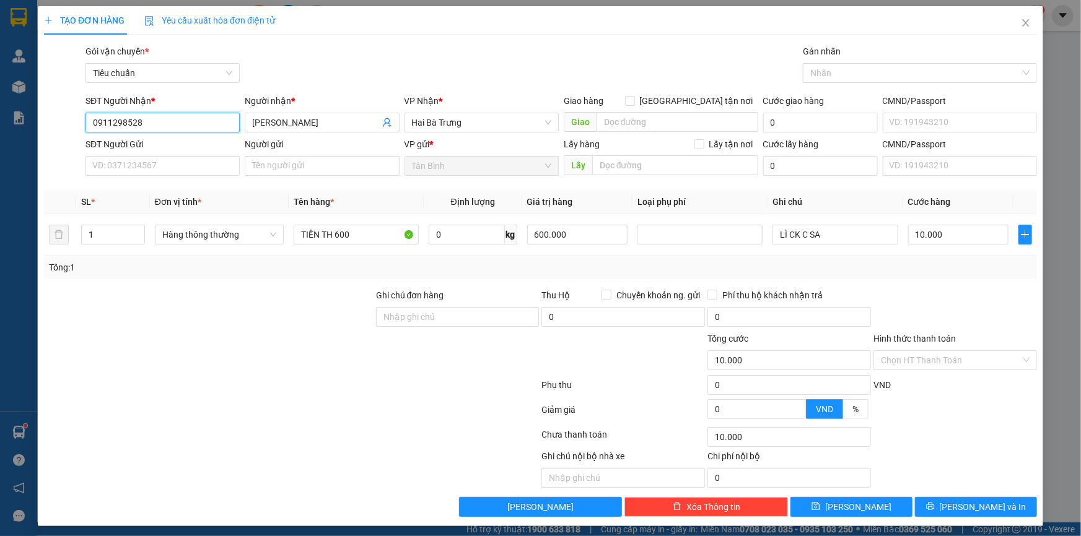
type input "0911298528"
click at [217, 180] on div "SĐT Người Gửi VD: 0371234567" at bounding box center [162, 159] width 154 height 43
click at [221, 174] on input "SĐT Người Gửi" at bounding box center [162, 166] width 154 height 20
click at [192, 173] on input "SĐT Người Gửi" at bounding box center [162, 166] width 154 height 20
click at [221, 172] on input "SĐT Người Gửi" at bounding box center [162, 166] width 154 height 20
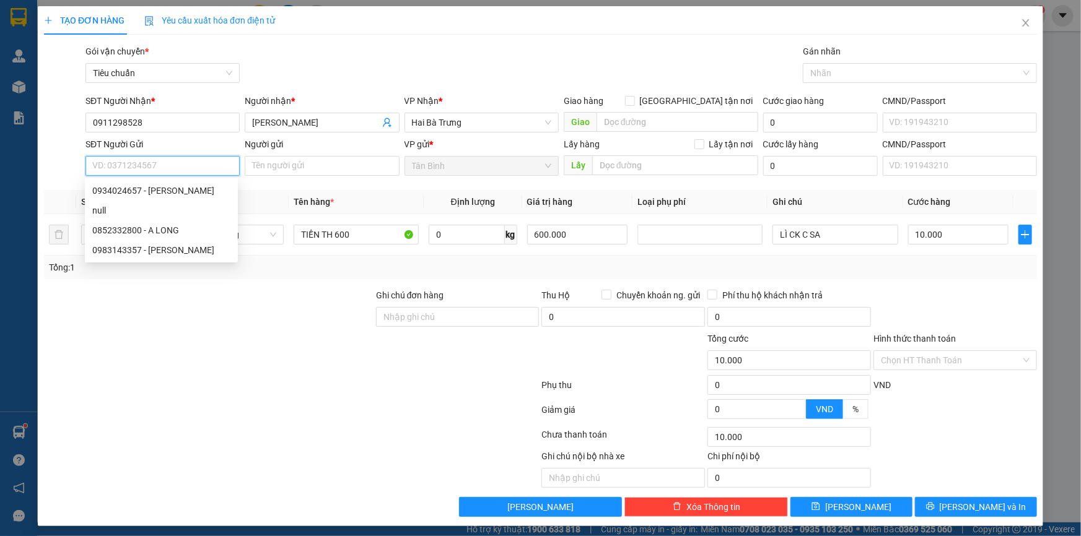
paste input "0777779090"
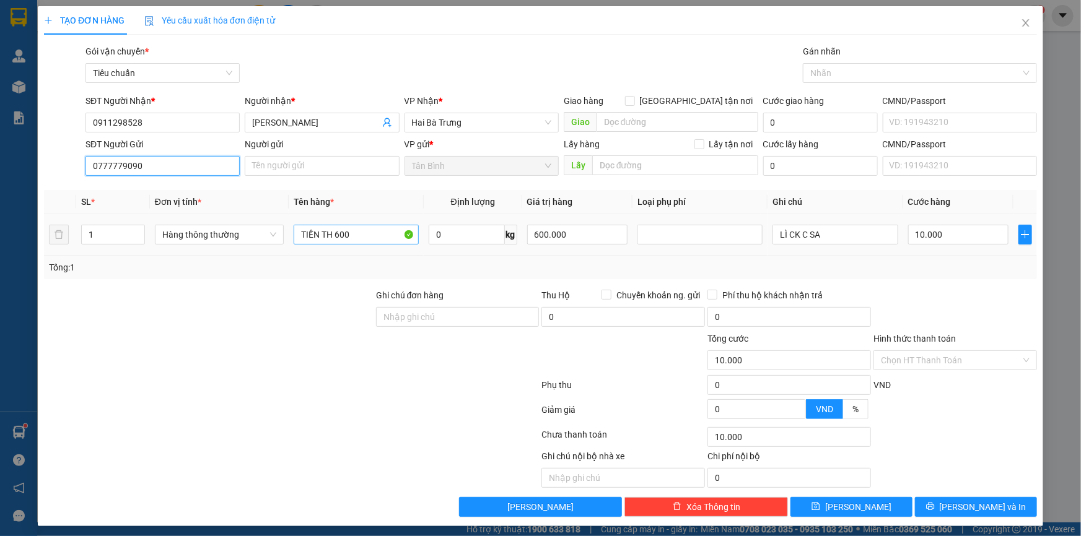
type input "0777779090"
click at [347, 233] on input "TIỀN TH 600" at bounding box center [356, 235] width 125 height 20
type input "TIỀN TH 860"
click at [597, 232] on input "600.000" at bounding box center [577, 235] width 101 height 20
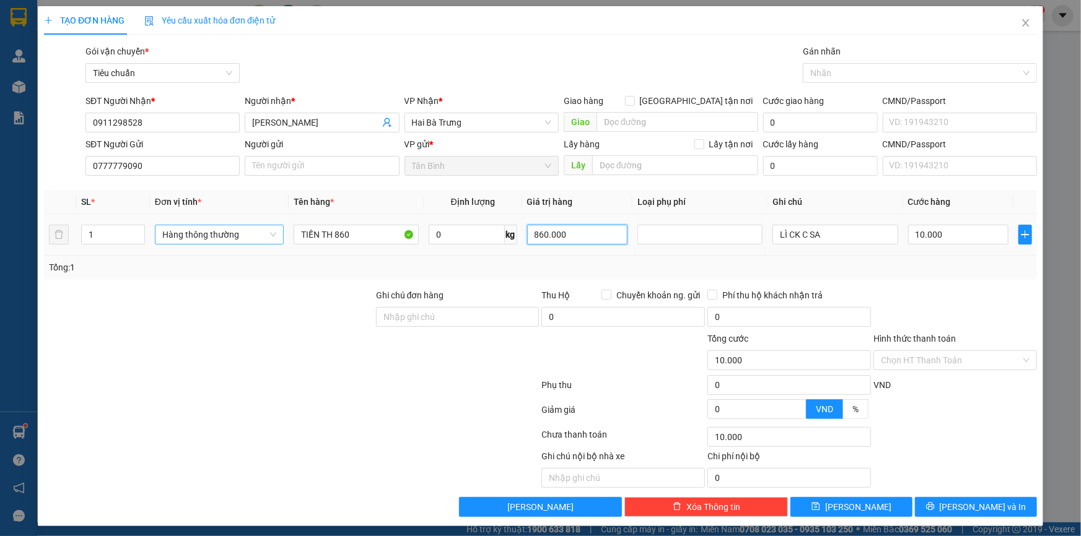
click at [244, 237] on span "Hàng thông thường" at bounding box center [219, 234] width 114 height 19
type input "860.000"
type input "0"
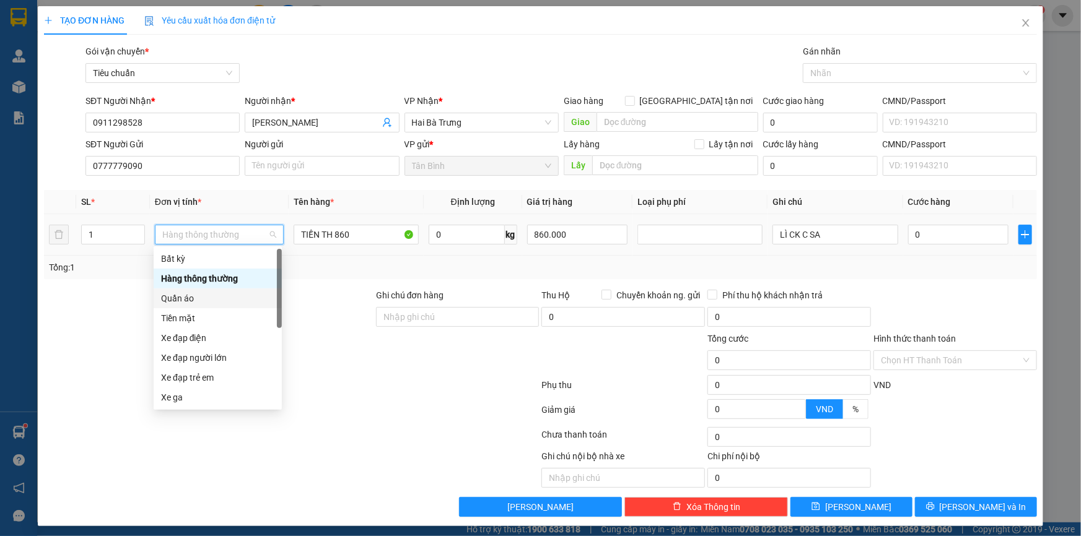
click at [238, 300] on div "Quần áo" at bounding box center [217, 299] width 113 height 14
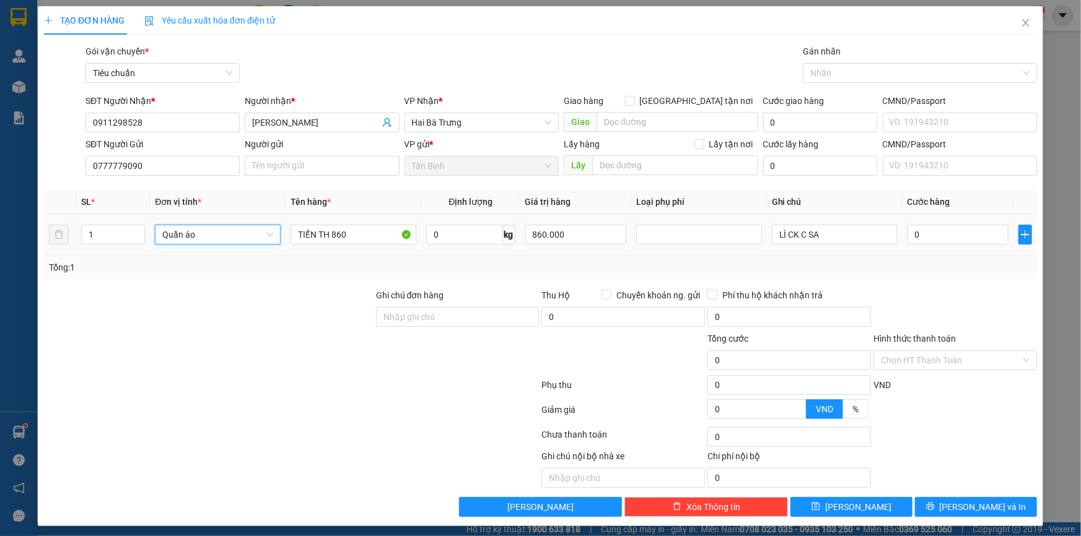
click at [238, 241] on span "Quần áo" at bounding box center [217, 234] width 111 height 19
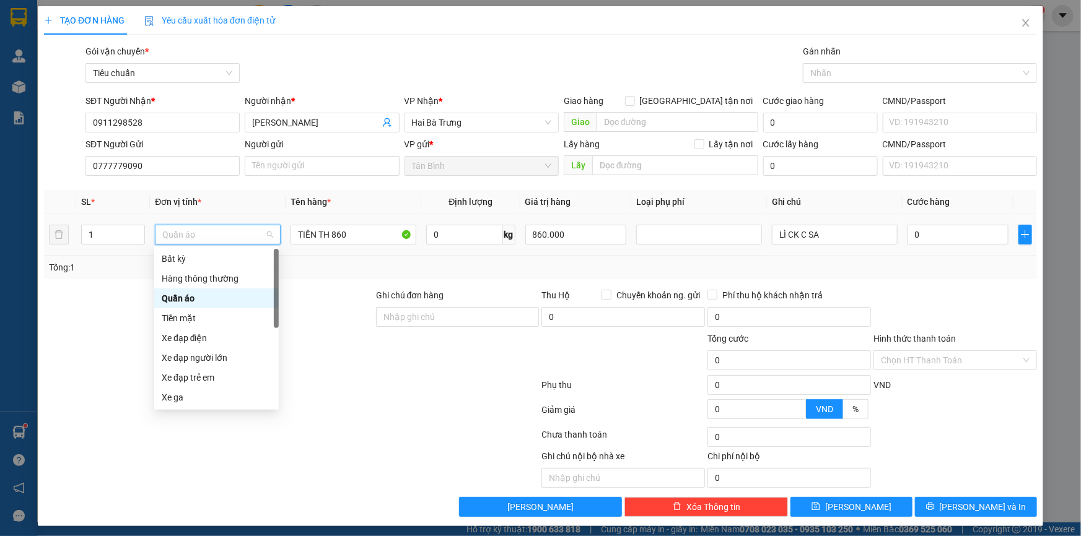
click at [225, 299] on div "Quần áo" at bounding box center [217, 299] width 110 height 14
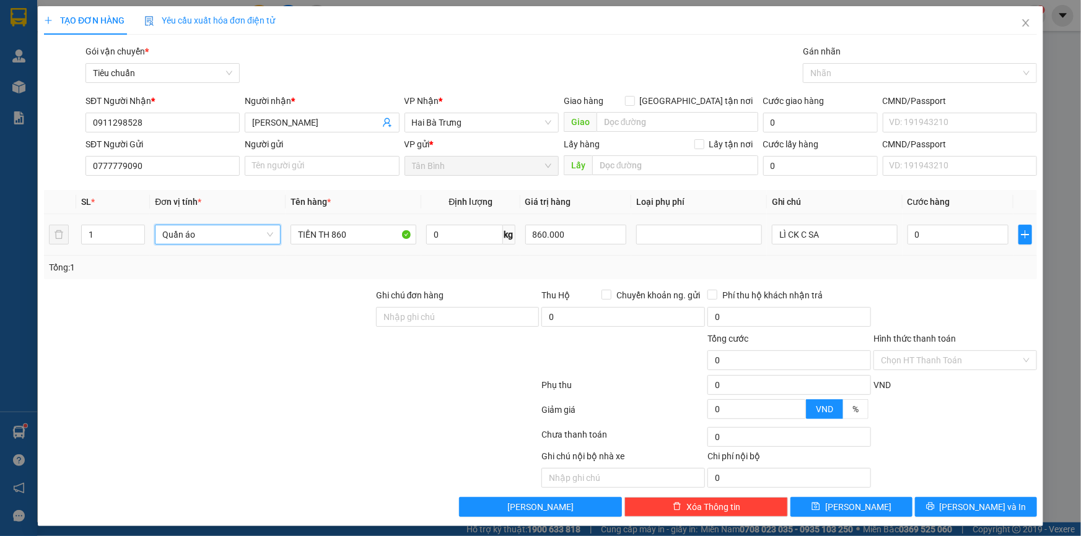
click at [251, 227] on span "Quần áo" at bounding box center [217, 234] width 111 height 19
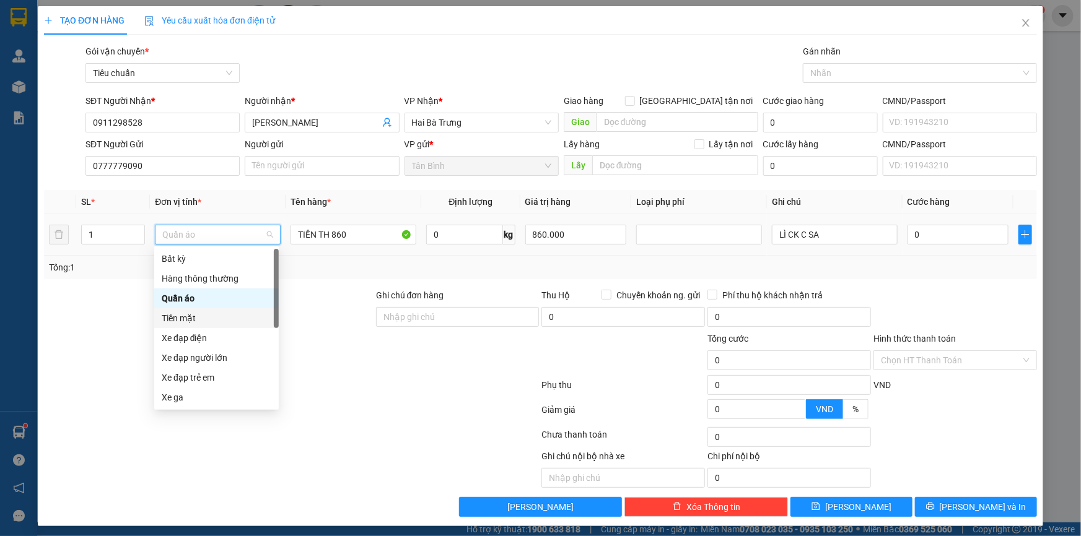
click at [220, 315] on div "Tiền mặt" at bounding box center [217, 319] width 110 height 14
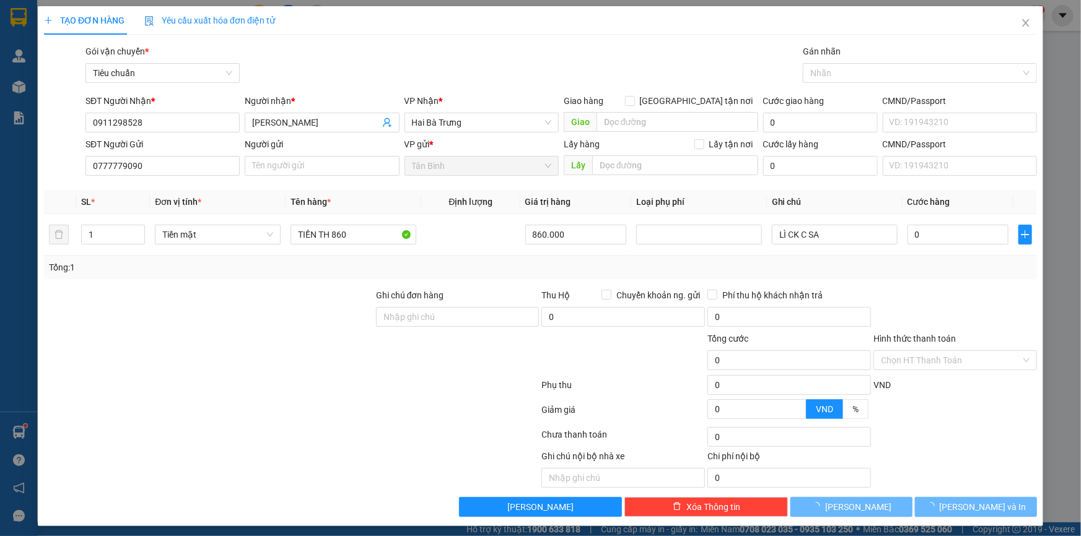
click at [286, 282] on div "Transit Pickup Surcharge Ids Transit Deliver Surcharge Ids Transit Deliver Surc…" at bounding box center [540, 281] width 993 height 473
type input "10.000"
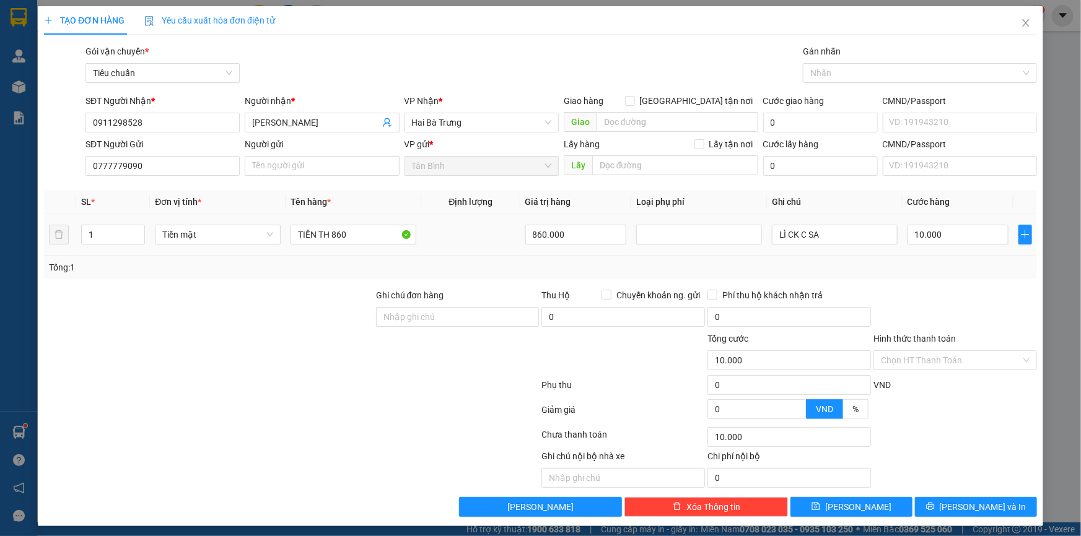
click at [868, 249] on td "LÌ CK C SA" at bounding box center [835, 234] width 136 height 41
click at [962, 506] on span "[PERSON_NAME] và In" at bounding box center [983, 507] width 87 height 14
